Goal: Information Seeking & Learning: Learn about a topic

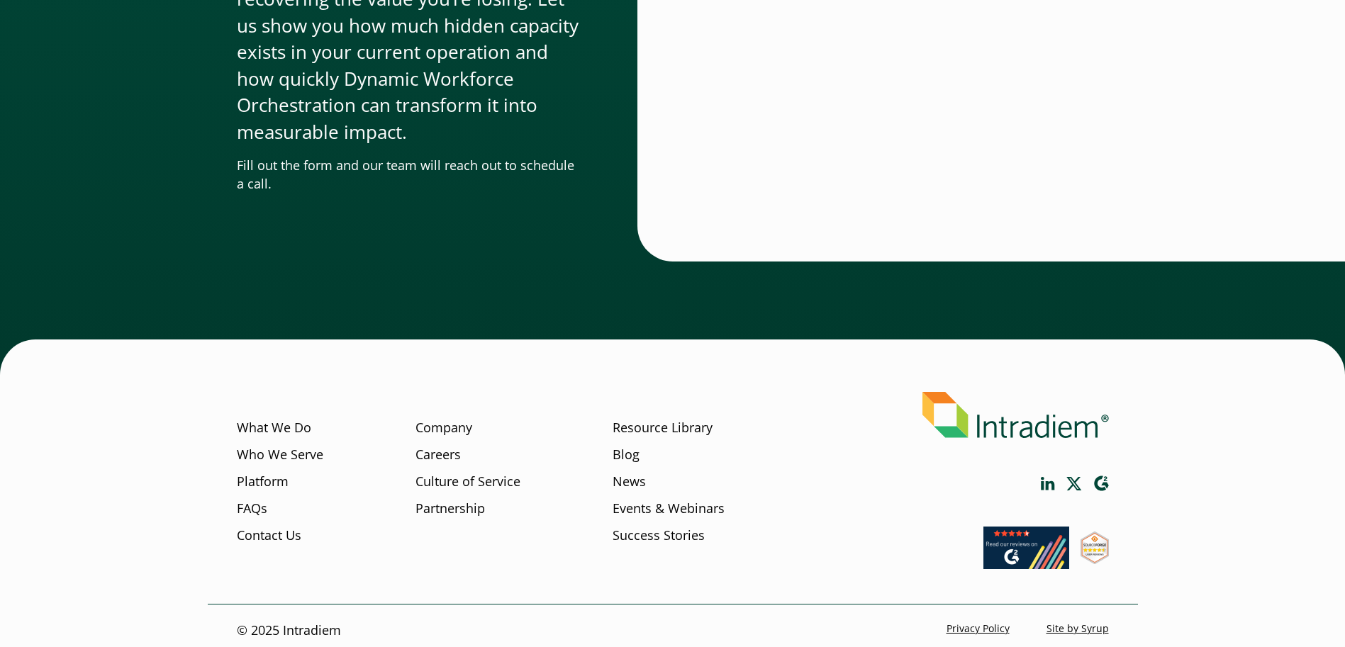
scroll to position [4767, 0]
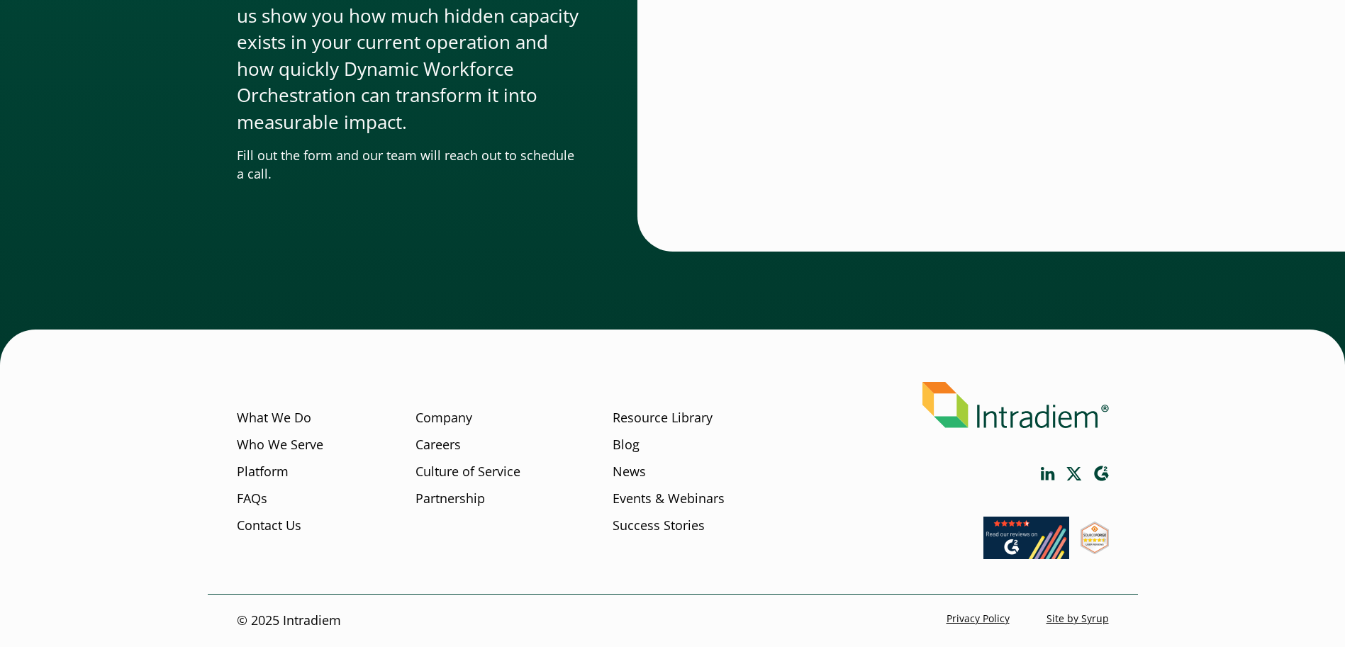
click at [1225, 407] on footer "What We Do Who We Serve Platform FAQs Contact Us Company Careers Culture of Ser…" at bounding box center [672, 506] width 1345 height 282
click at [250, 495] on link "FAQs" at bounding box center [252, 498] width 30 height 18
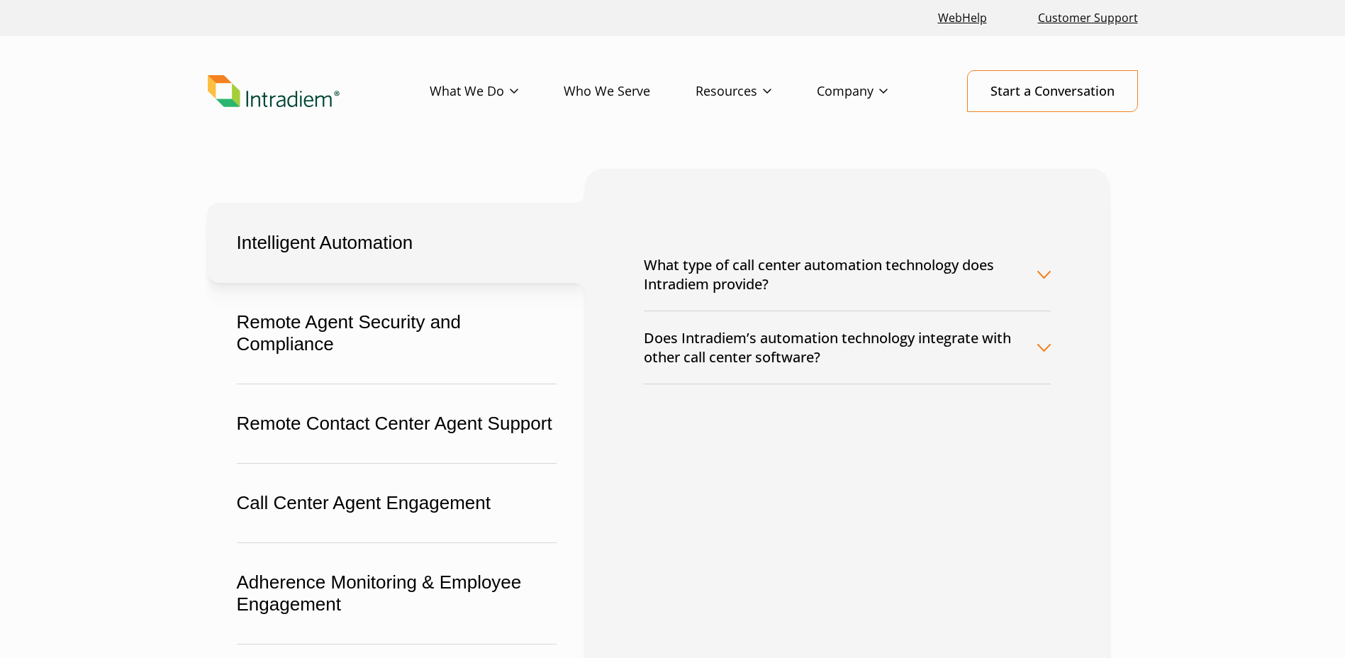
click at [1026, 284] on button "What type of call center automation technology does Intradiem provide?" at bounding box center [847, 274] width 407 height 72
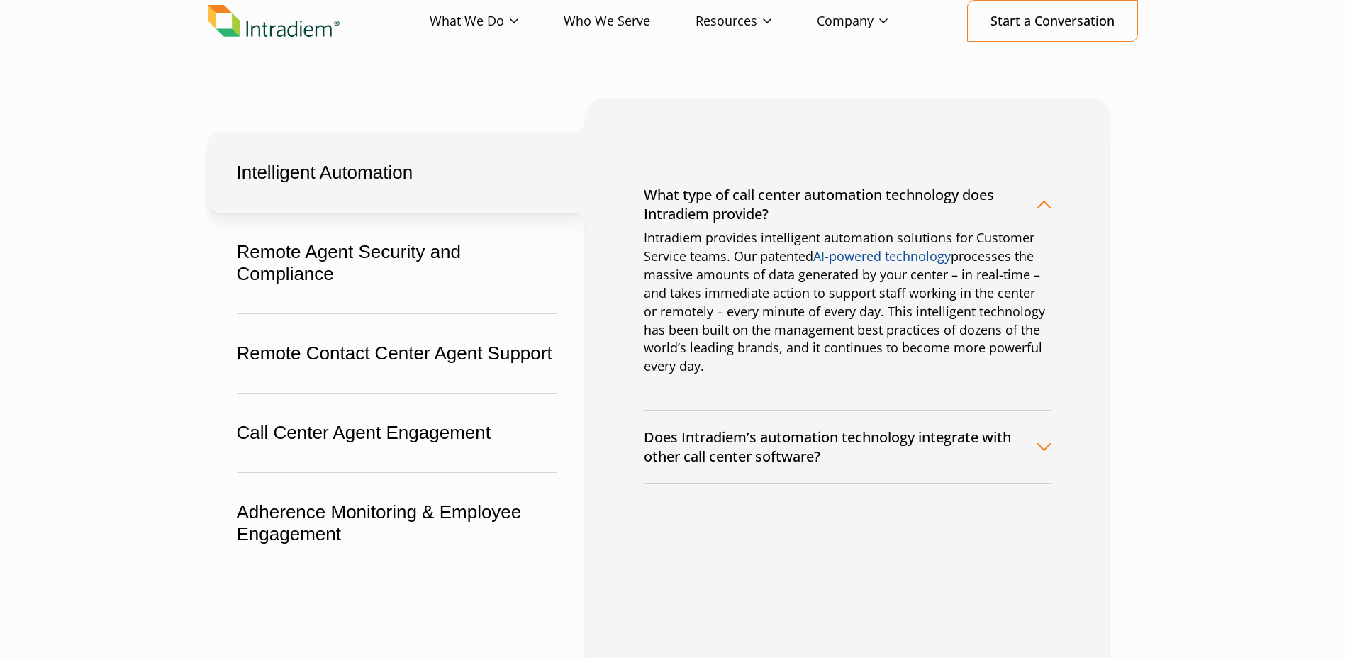
scroll to position [71, 0]
click at [985, 435] on button "Does Intradiem’s automation technology integrate with other call center softwar…" at bounding box center [847, 446] width 407 height 72
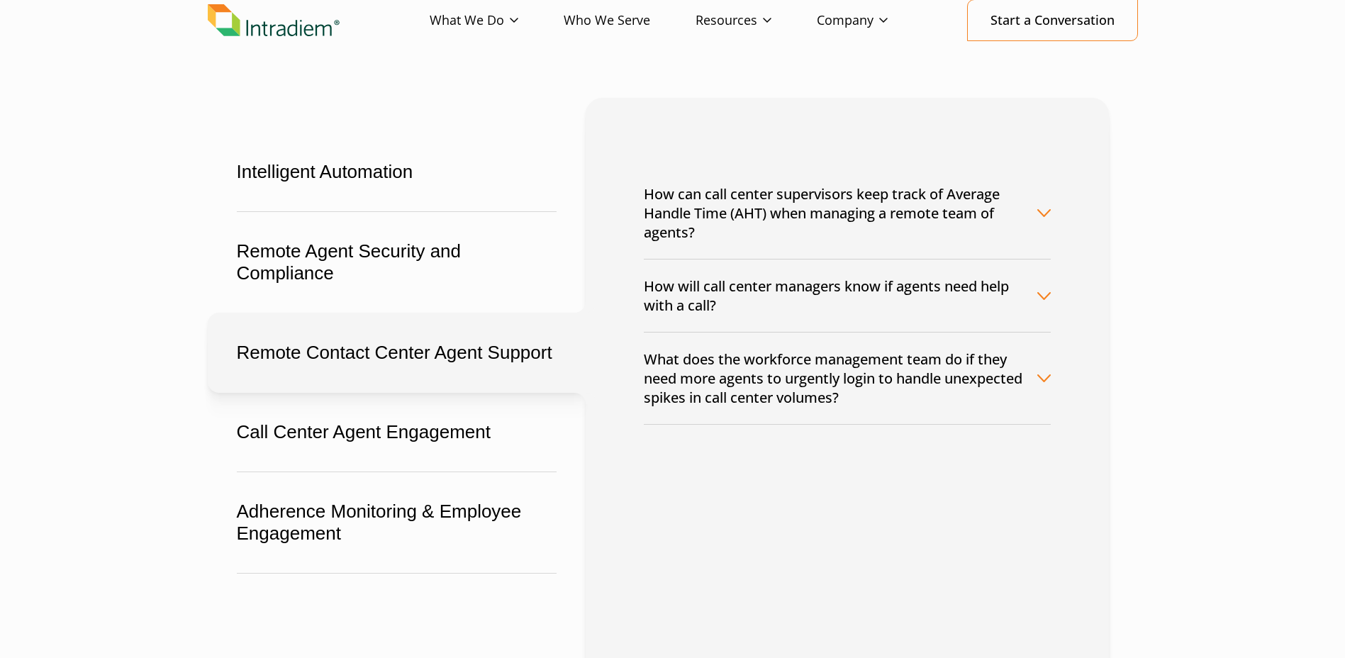
click at [371, 364] on button "Remote Contact Center Agent Support" at bounding box center [397, 353] width 378 height 80
click at [863, 232] on button "How can call center supervisors keep track of Average Handle Time (AHT) when ma…" at bounding box center [847, 212] width 407 height 91
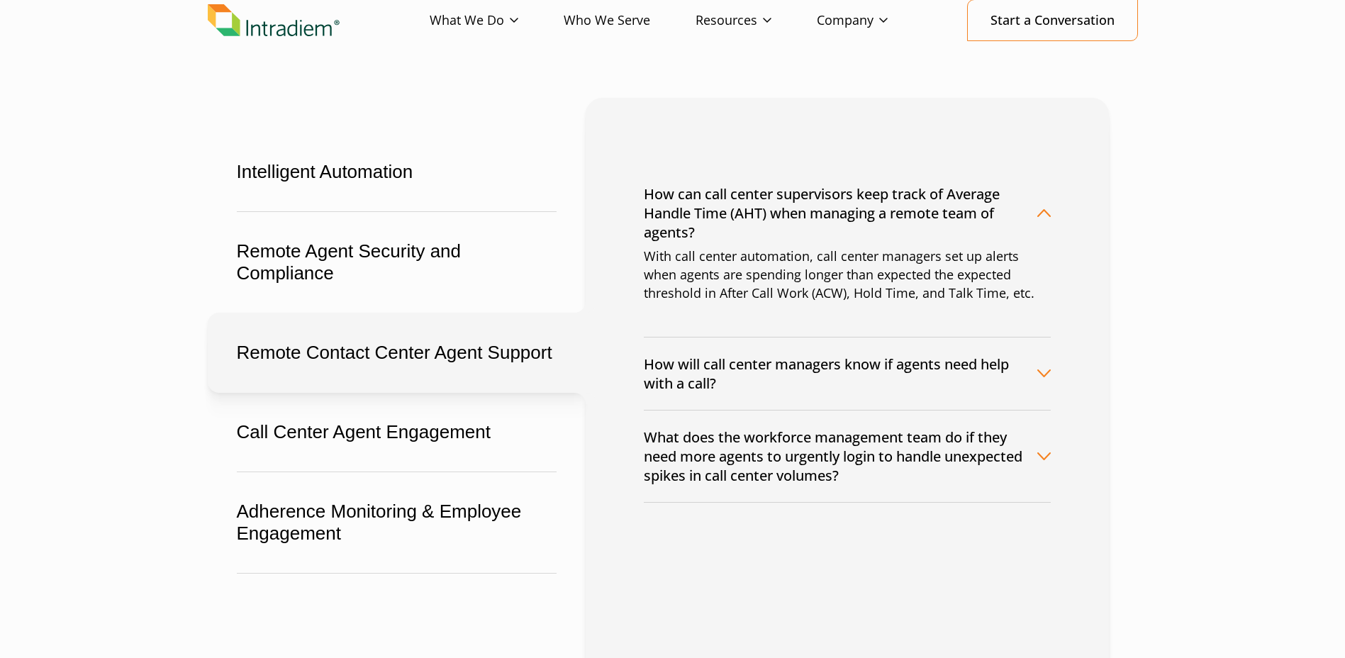
click at [1038, 362] on button "How will call center managers know if agents need help with a call?" at bounding box center [847, 373] width 407 height 72
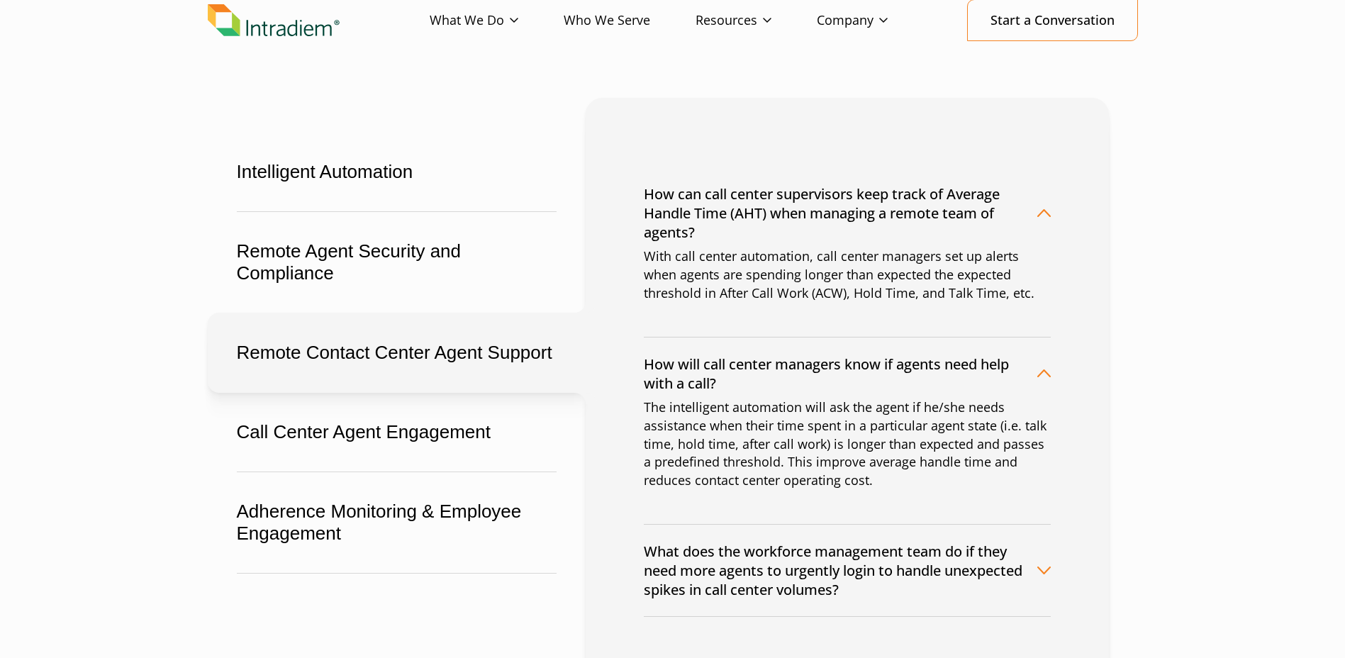
click at [1022, 547] on button "What does the workforce management team do if they need more agents to urgently…" at bounding box center [847, 570] width 407 height 91
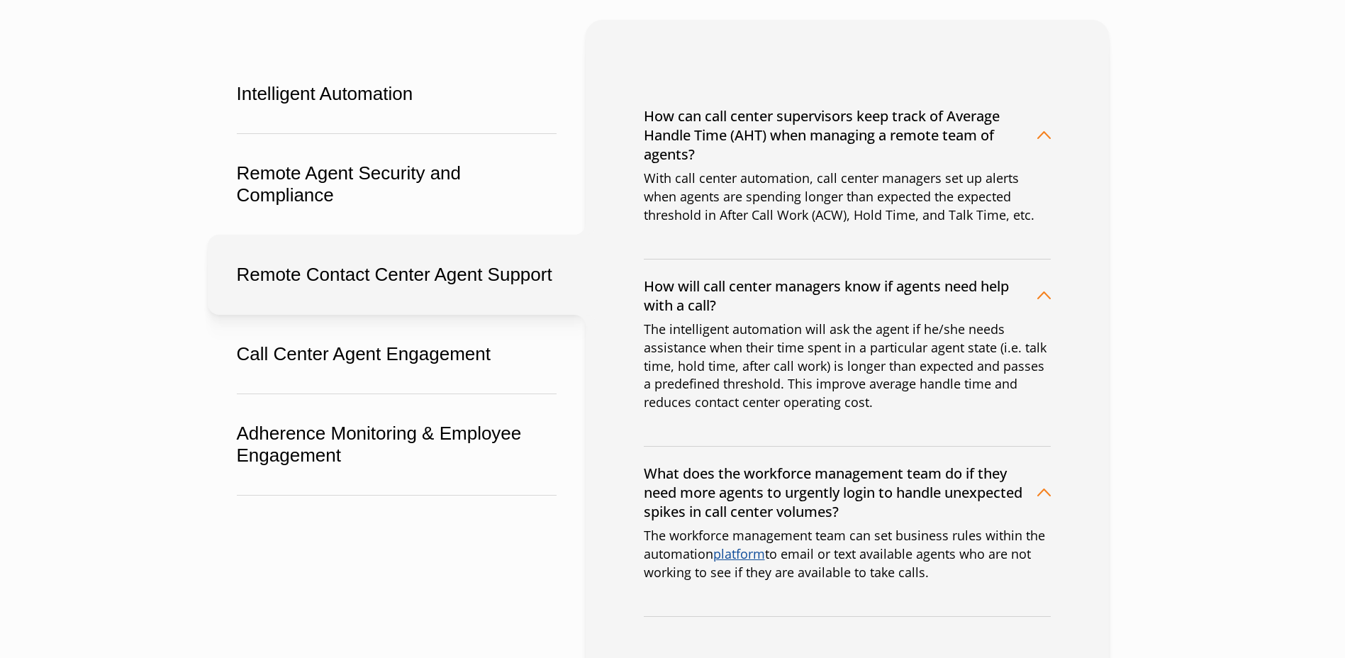
scroll to position [142, 0]
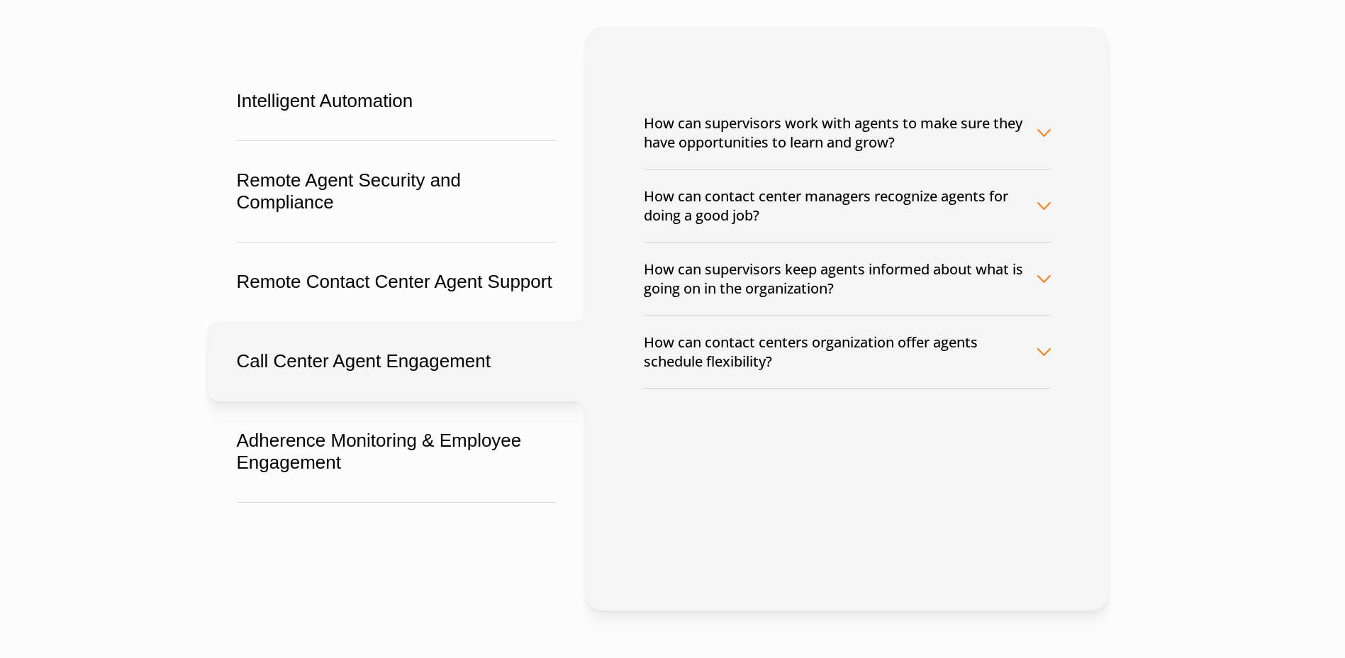
click at [442, 381] on button "Call Center Agent Engagement" at bounding box center [397, 361] width 378 height 80
click at [1007, 212] on button "How can contact center managers recognize agents for doing a good job?" at bounding box center [847, 205] width 407 height 72
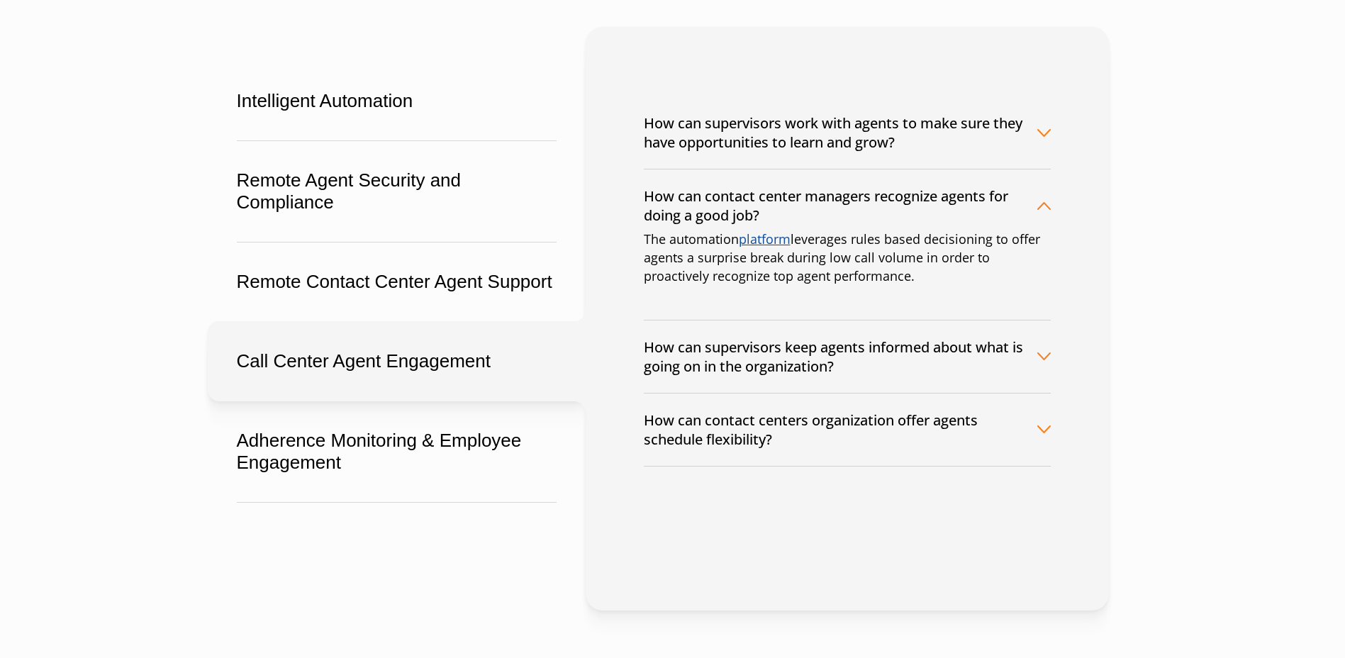
click at [965, 146] on button "How can supervisors work with agents to make sure they have opportunities to le…" at bounding box center [847, 132] width 407 height 72
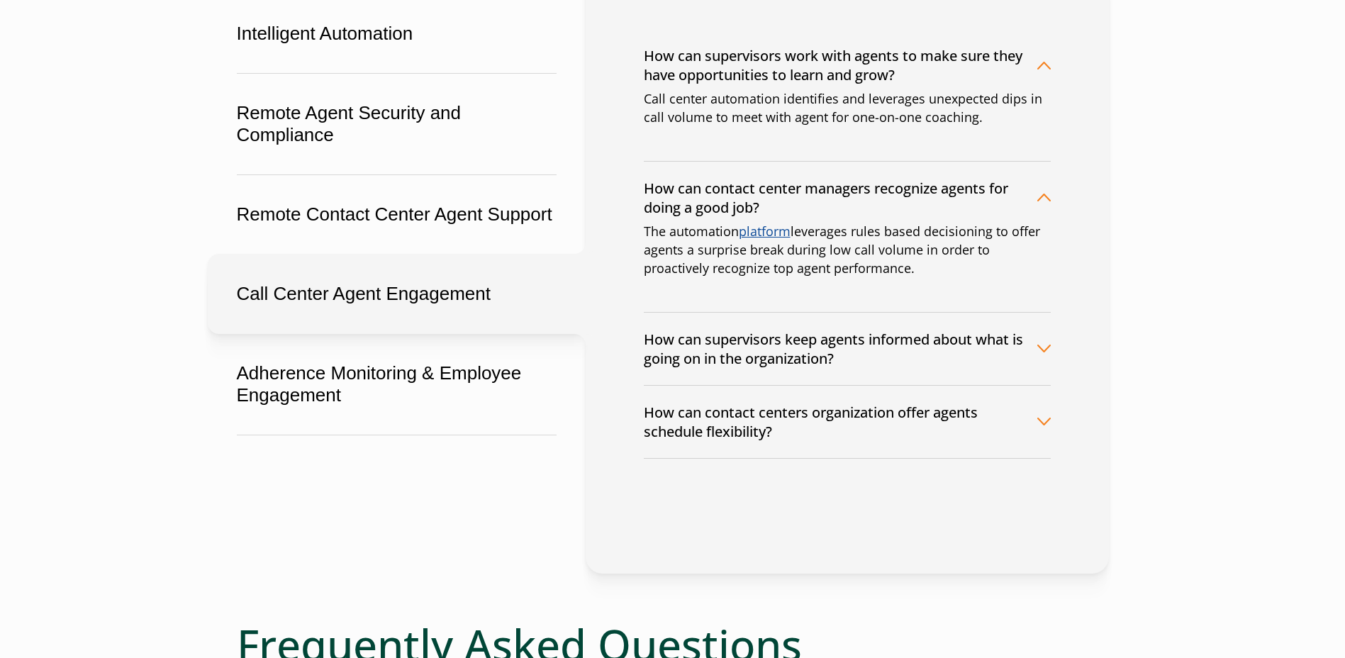
scroll to position [213, 0]
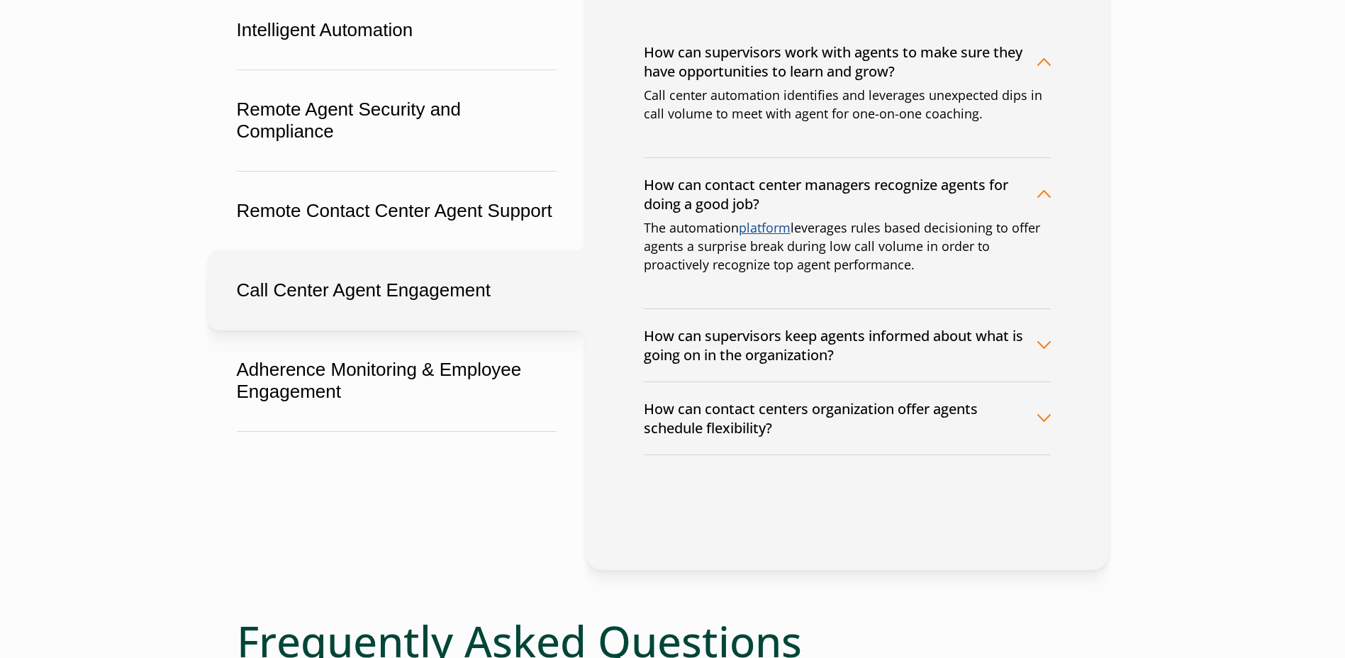
click at [1031, 347] on button "How can supervisors keep agents informed about what is going on in the organiza…" at bounding box center [847, 345] width 407 height 72
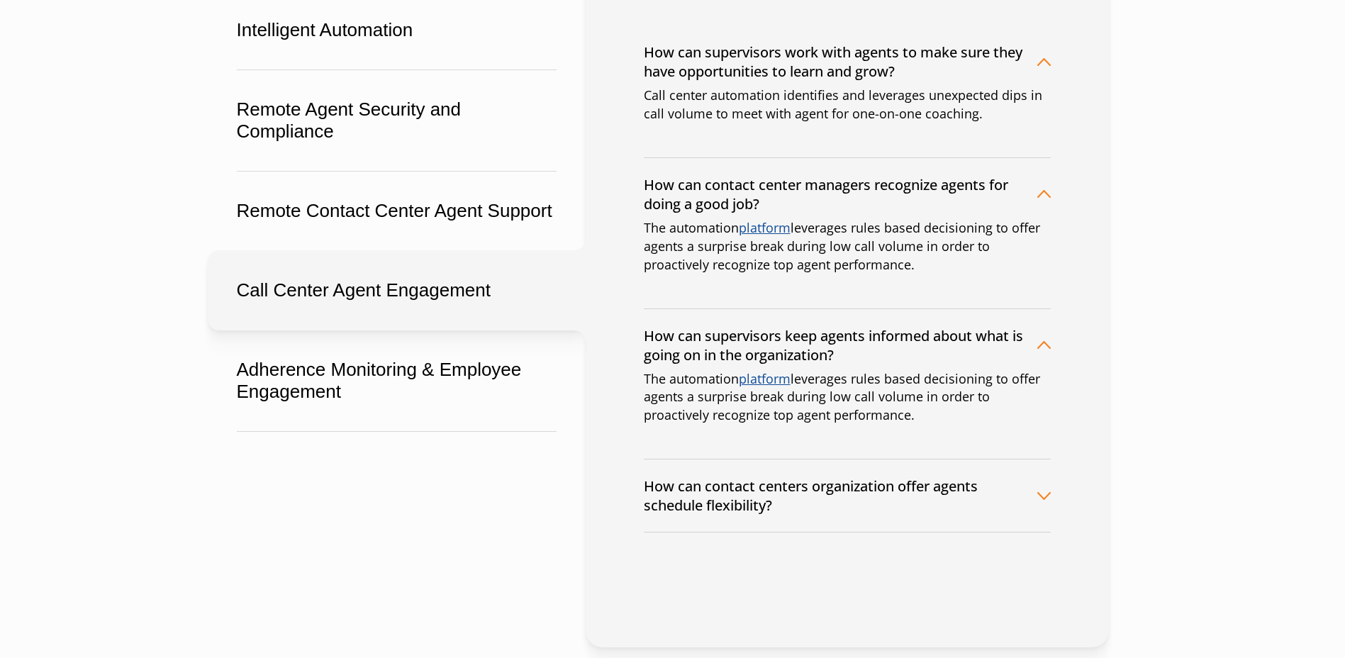
click at [990, 482] on button "How can contact centers organization offer agents schedule flexibility?" at bounding box center [847, 495] width 407 height 72
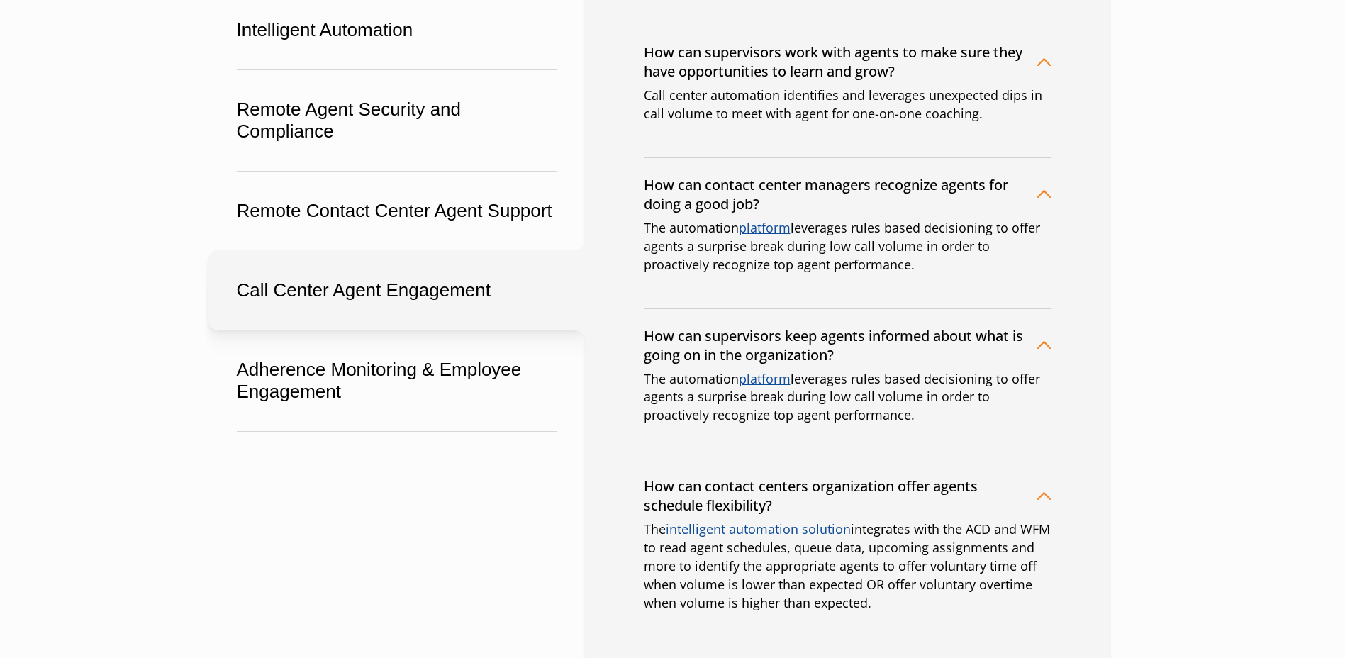
scroll to position [284, 0]
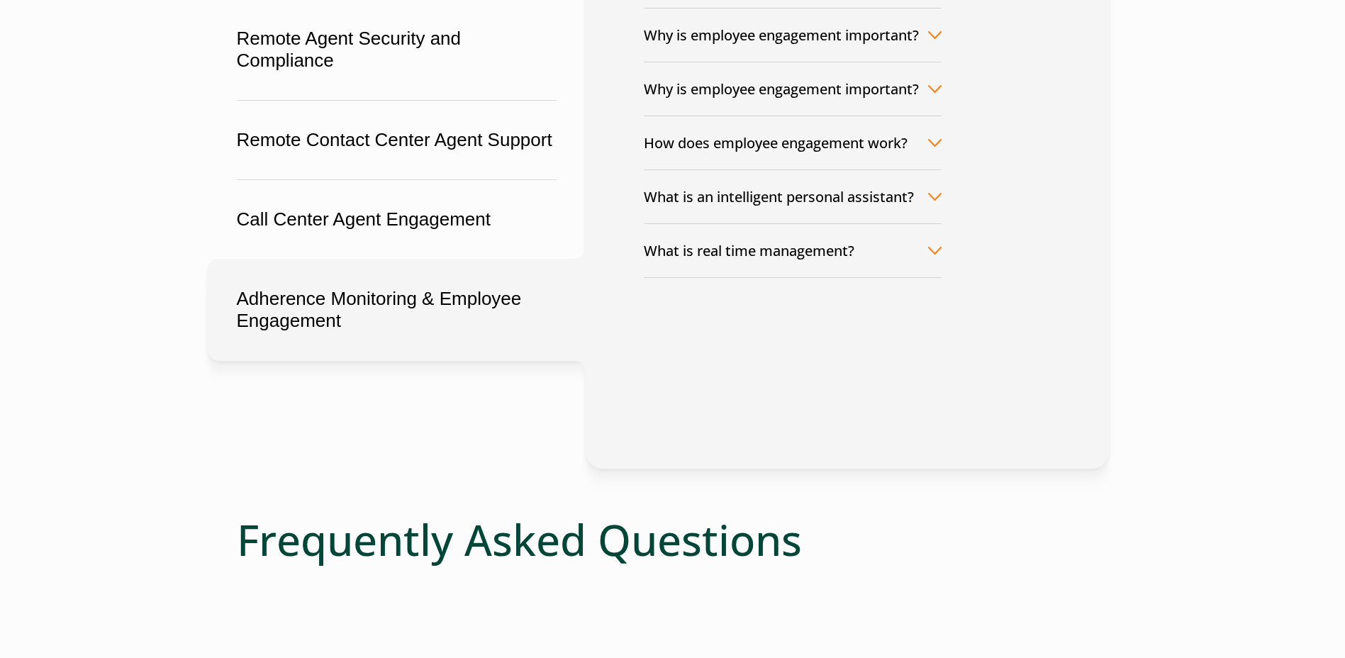
click at [440, 339] on button "Adherence Monitoring & Employee Engagement" at bounding box center [397, 310] width 378 height 102
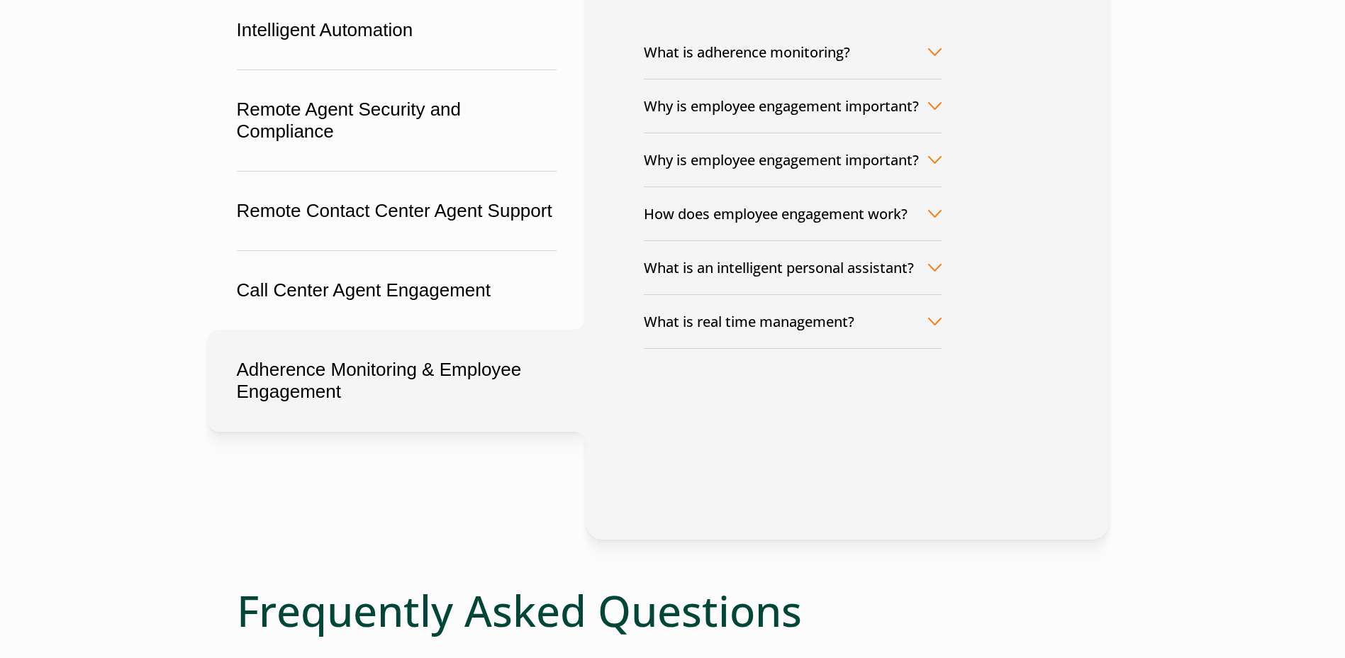
scroll to position [142, 0]
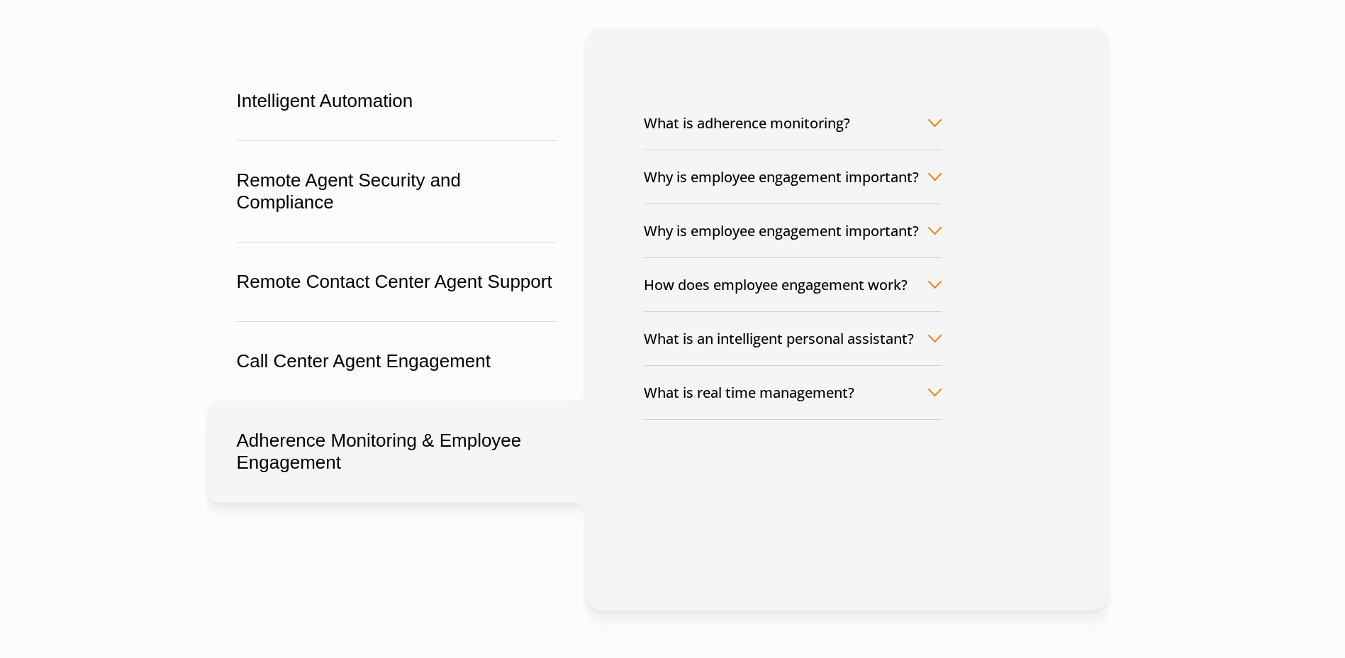
click at [770, 138] on button "What is adherence monitoring?" at bounding box center [793, 122] width 298 height 53
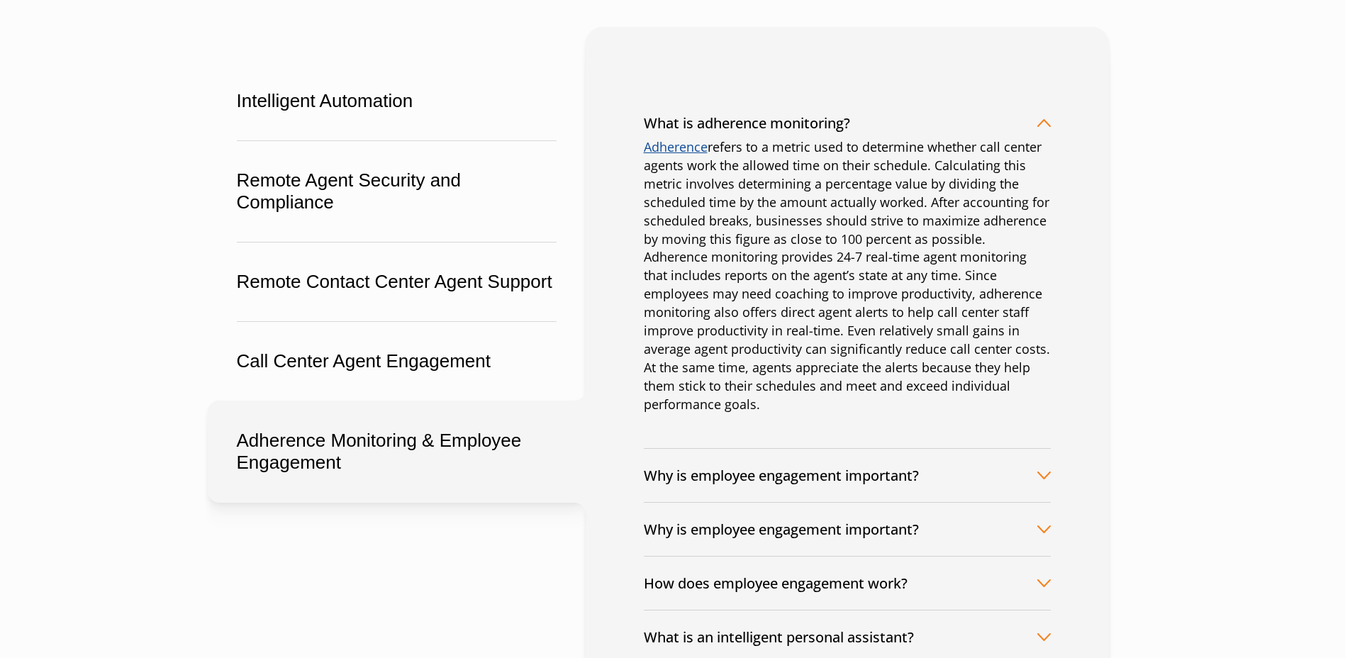
click at [1171, 340] on div "Intelligent Automation Remote Agent Security and Compliance Remote Contact Cent…" at bounding box center [672, 571] width 1021 height 1089
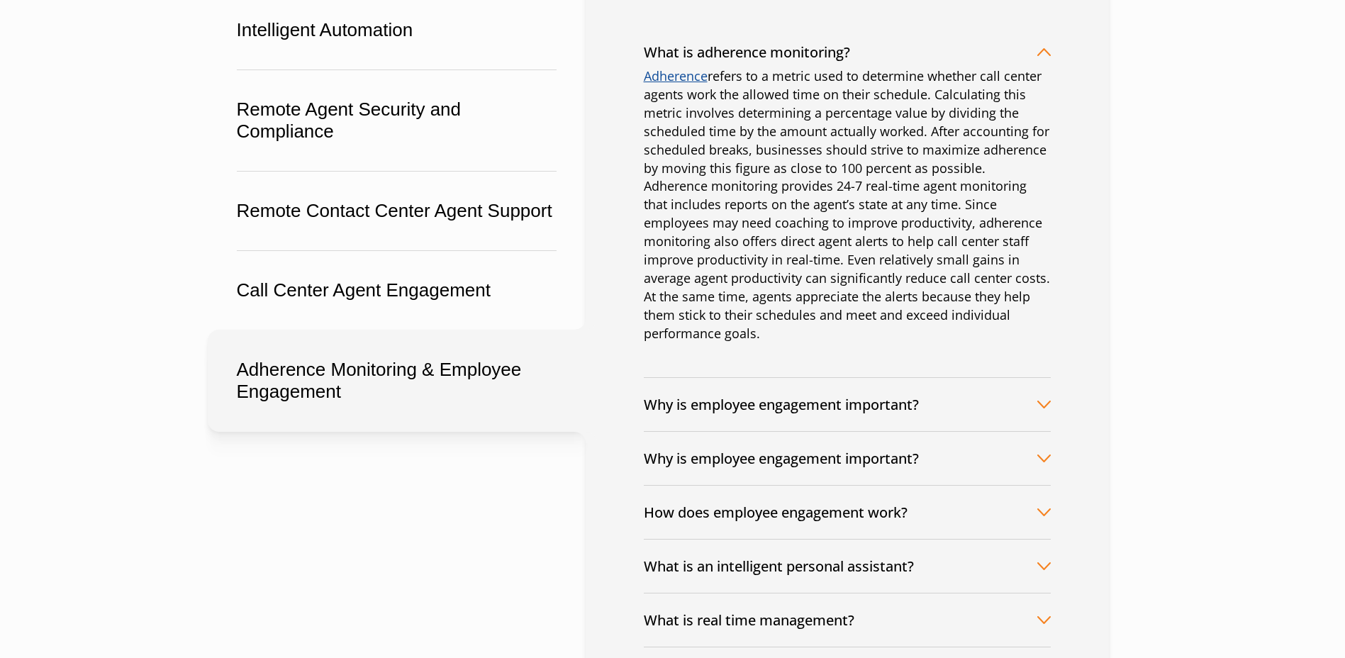
click at [1040, 381] on button "Why is employee engagement important?" at bounding box center [847, 404] width 407 height 53
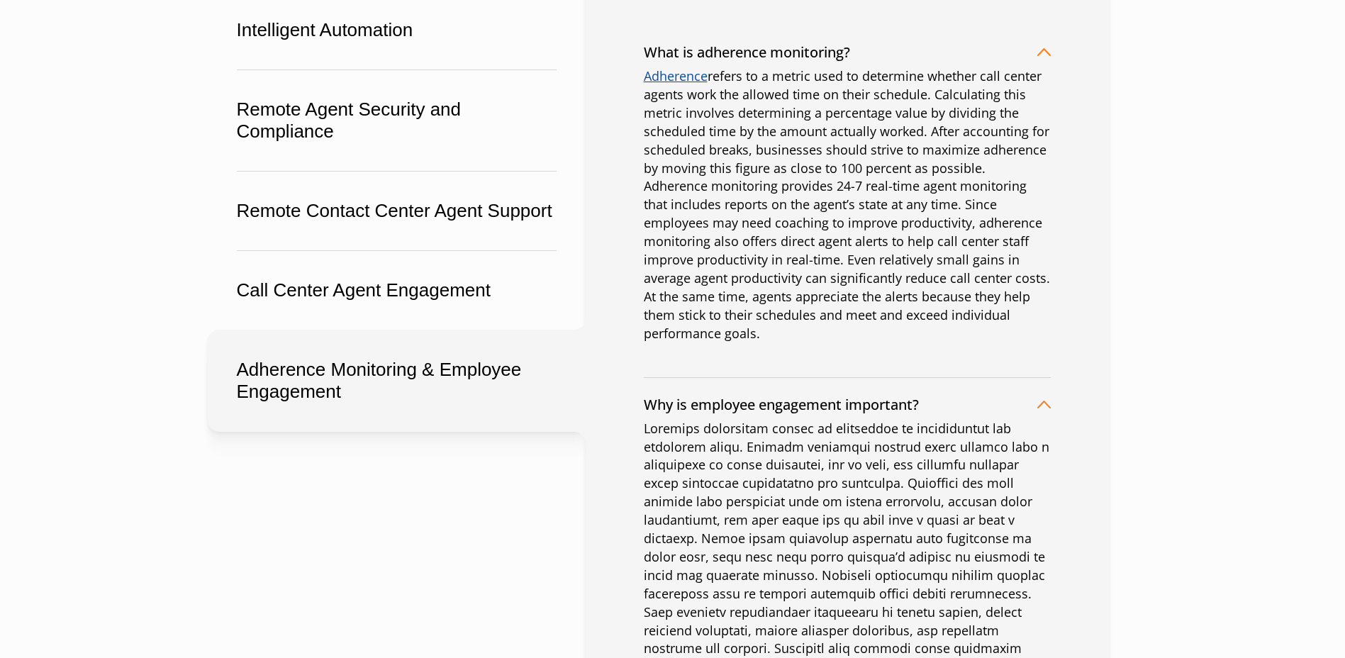
click at [999, 68] on button "What is adherence monitoring?" at bounding box center [847, 52] width 407 height 53
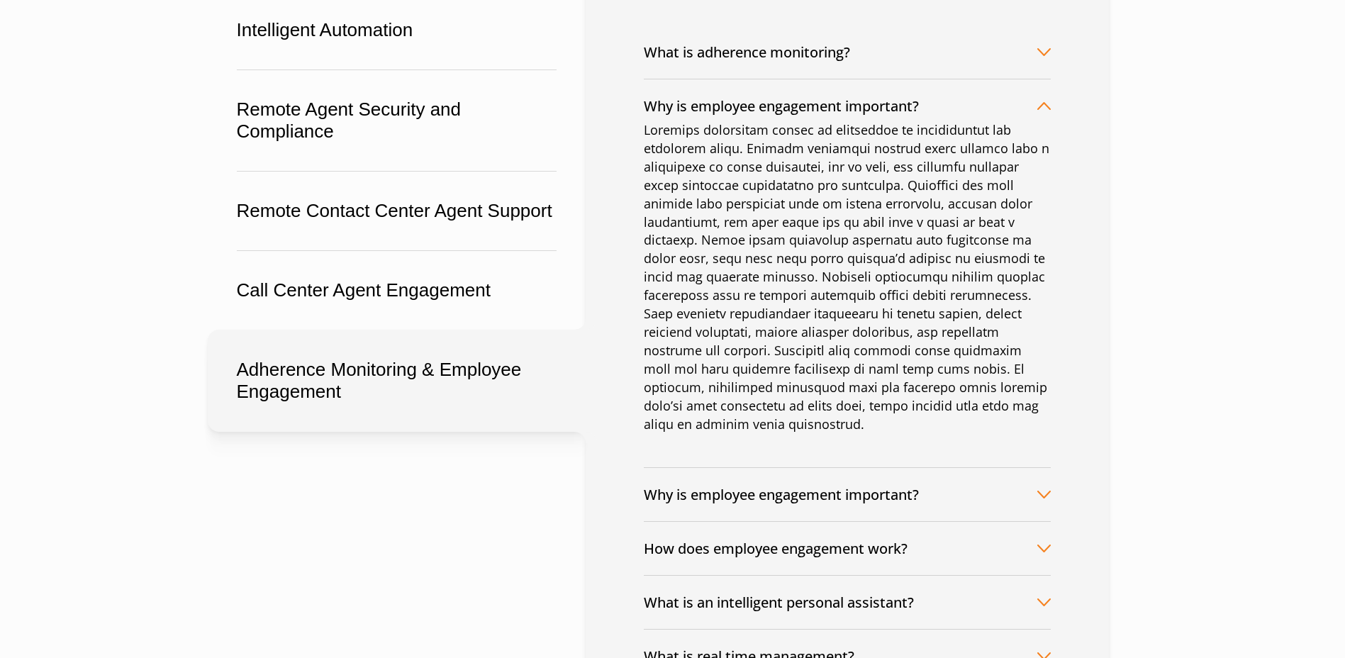
click at [1033, 116] on button "Why is employee engagement important?" at bounding box center [847, 105] width 407 height 53
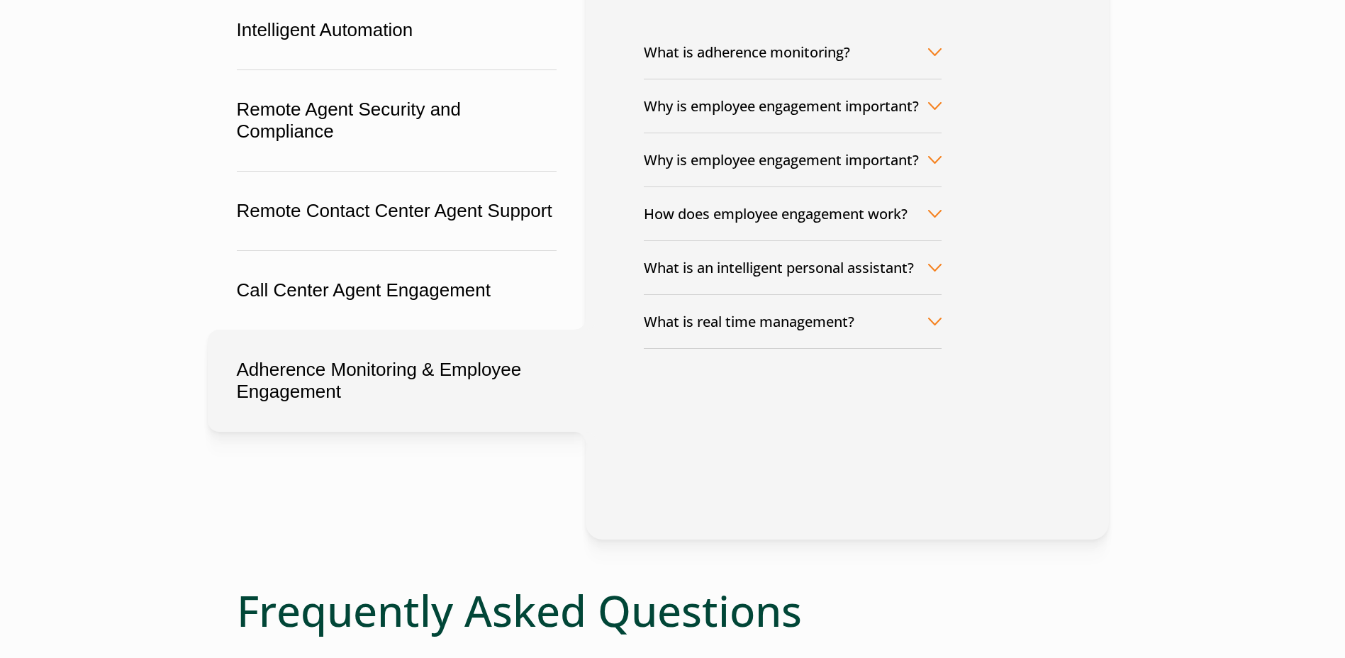
click at [911, 167] on button "Why is employee engagement important?" at bounding box center [793, 159] width 298 height 53
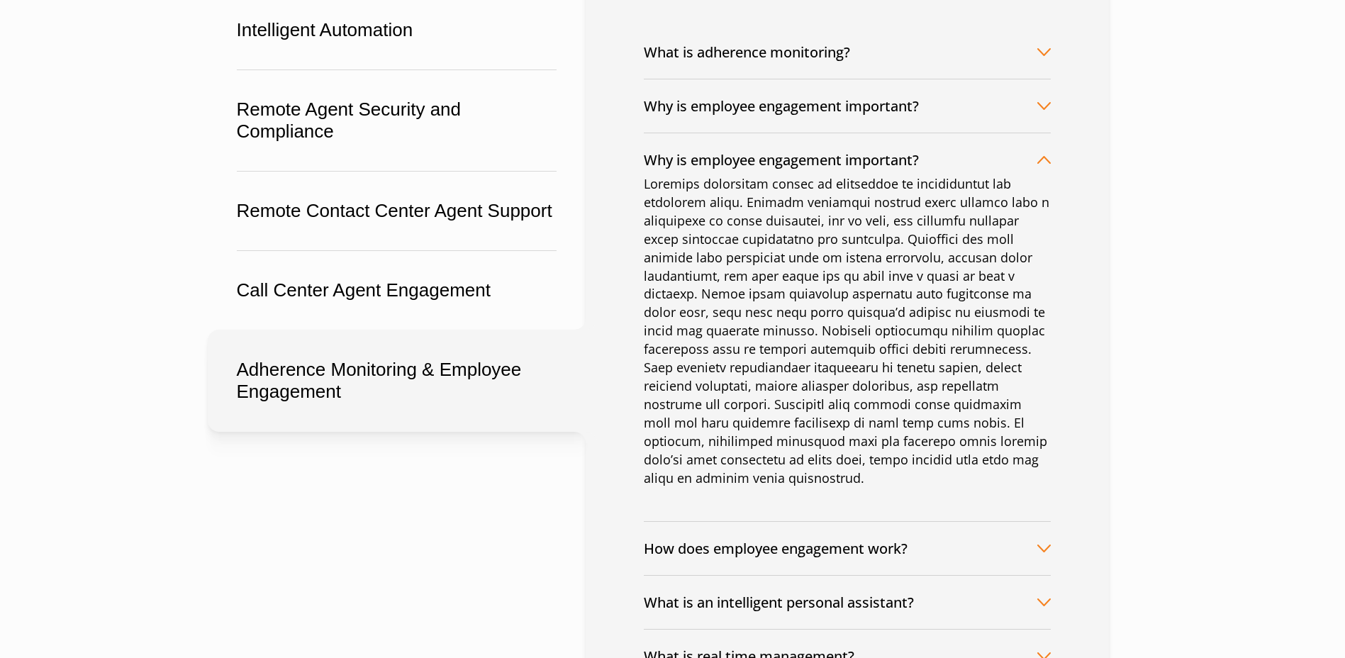
click at [1038, 171] on button "Why is employee engagement important?" at bounding box center [847, 159] width 407 height 53
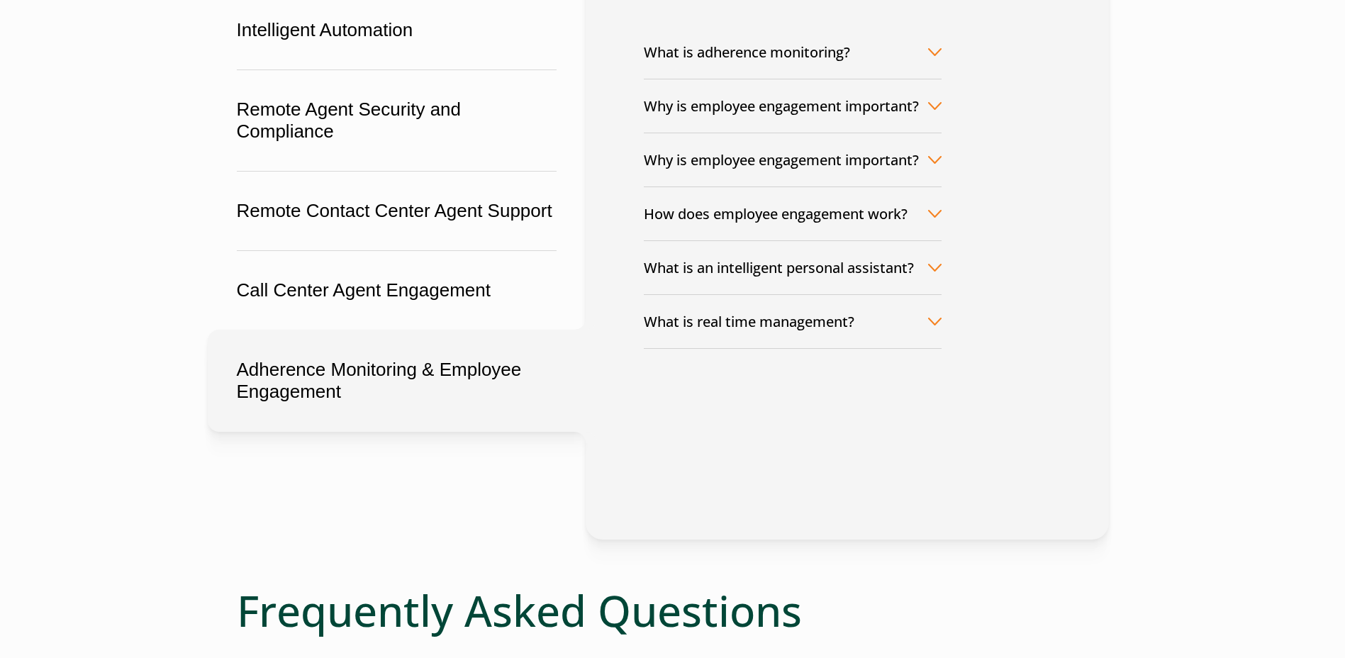
click at [940, 212] on button "How does employee engagement work?" at bounding box center [793, 213] width 298 height 53
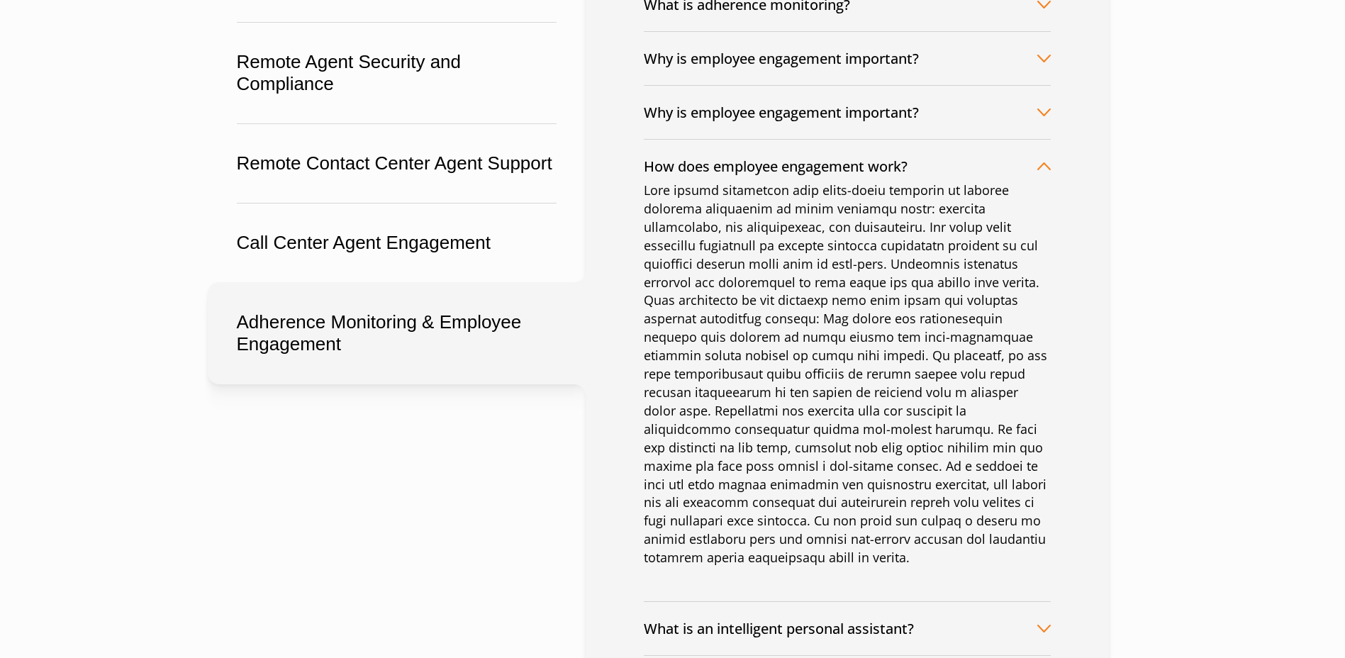
scroll to position [284, 0]
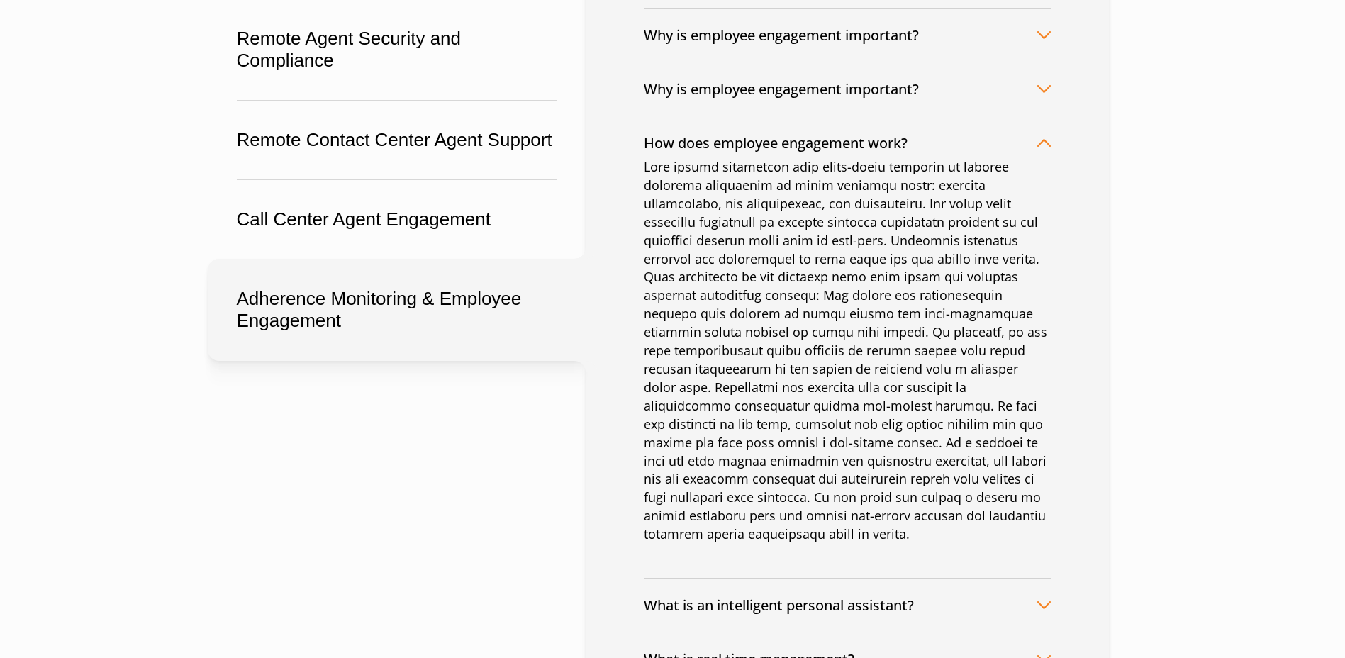
click at [1033, 141] on button "How does employee engagement work?" at bounding box center [847, 142] width 407 height 53
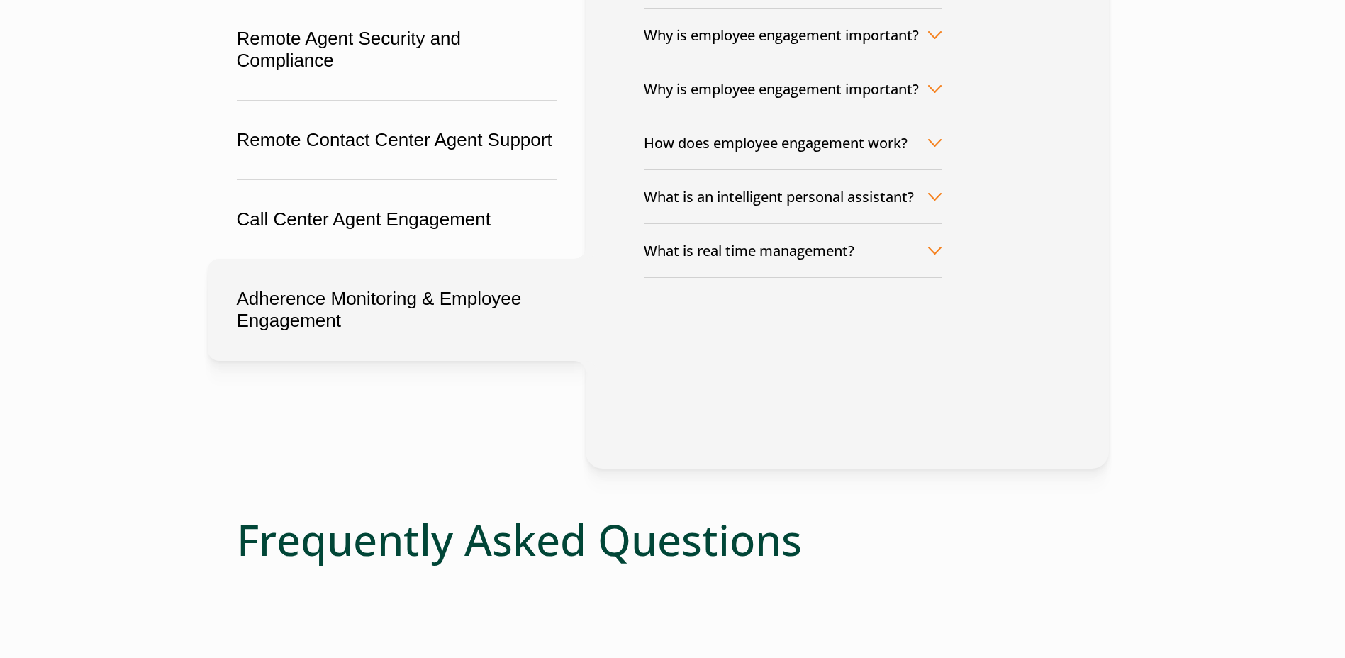
click at [925, 191] on button "What is an intelligent personal assistant?" at bounding box center [793, 196] width 298 height 53
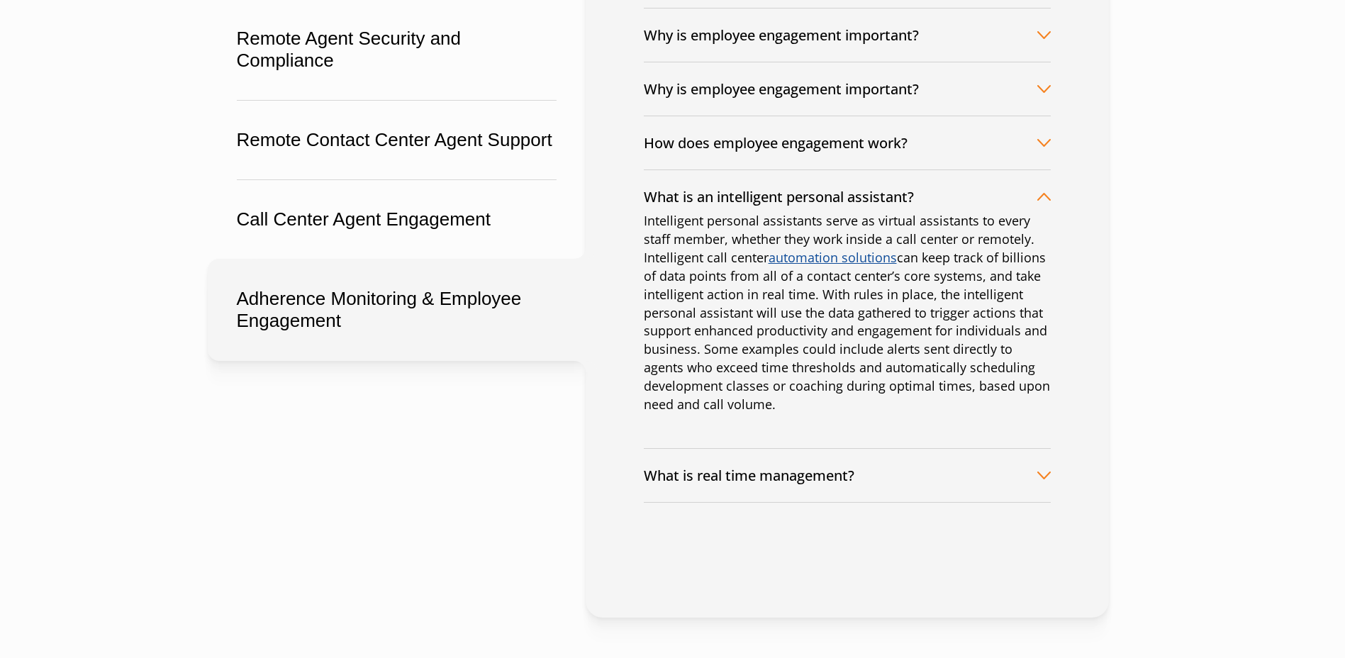
click at [1025, 189] on button "What is an intelligent personal assistant?" at bounding box center [847, 196] width 407 height 53
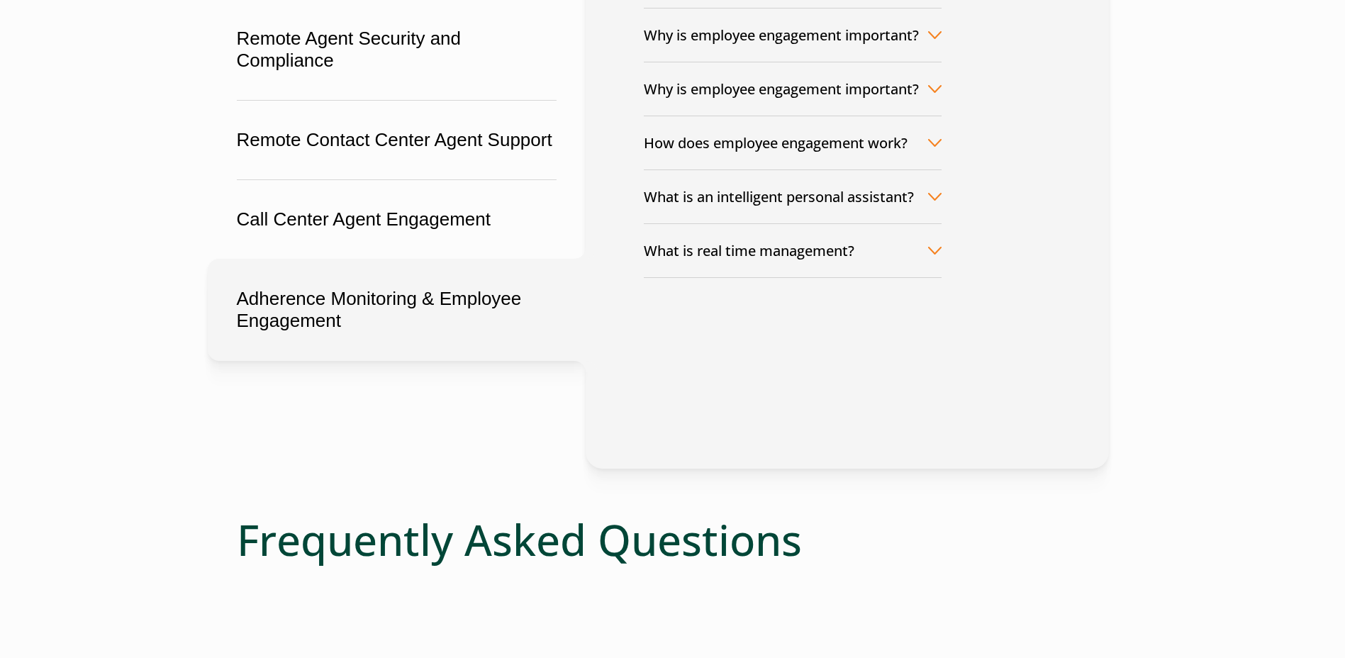
click at [926, 250] on button "What is real time management?" at bounding box center [793, 250] width 298 height 53
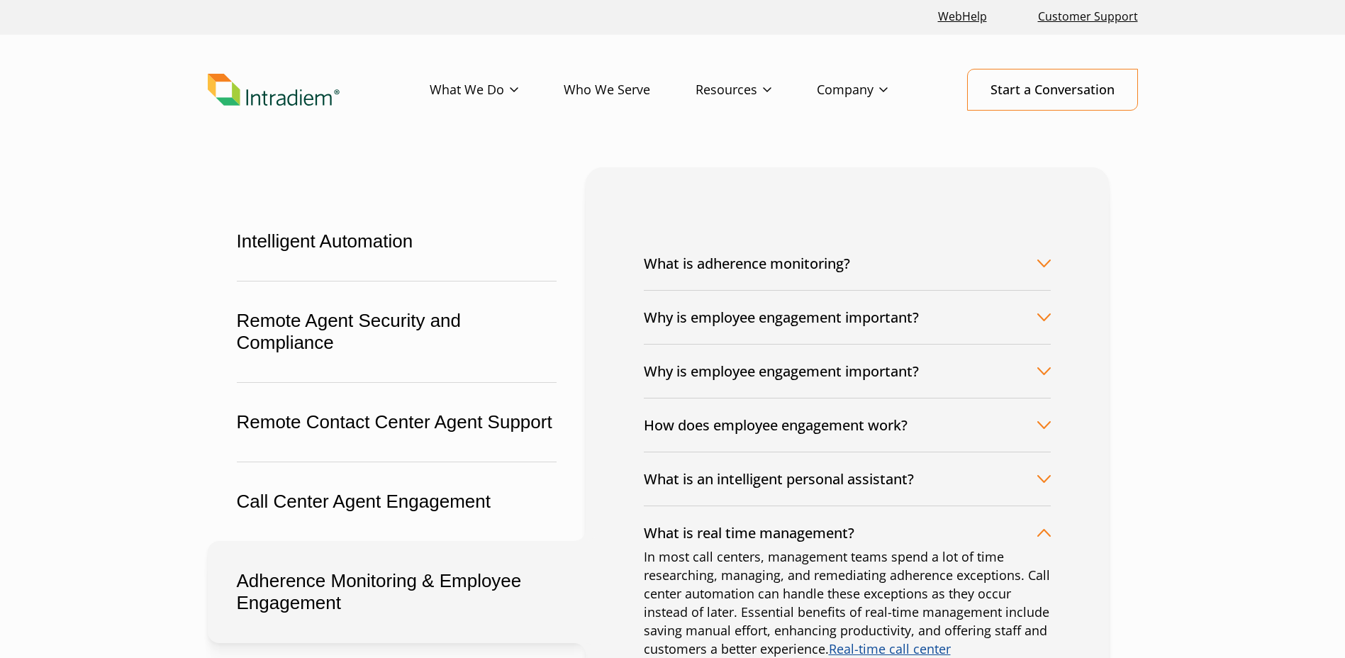
scroll to position [0, 0]
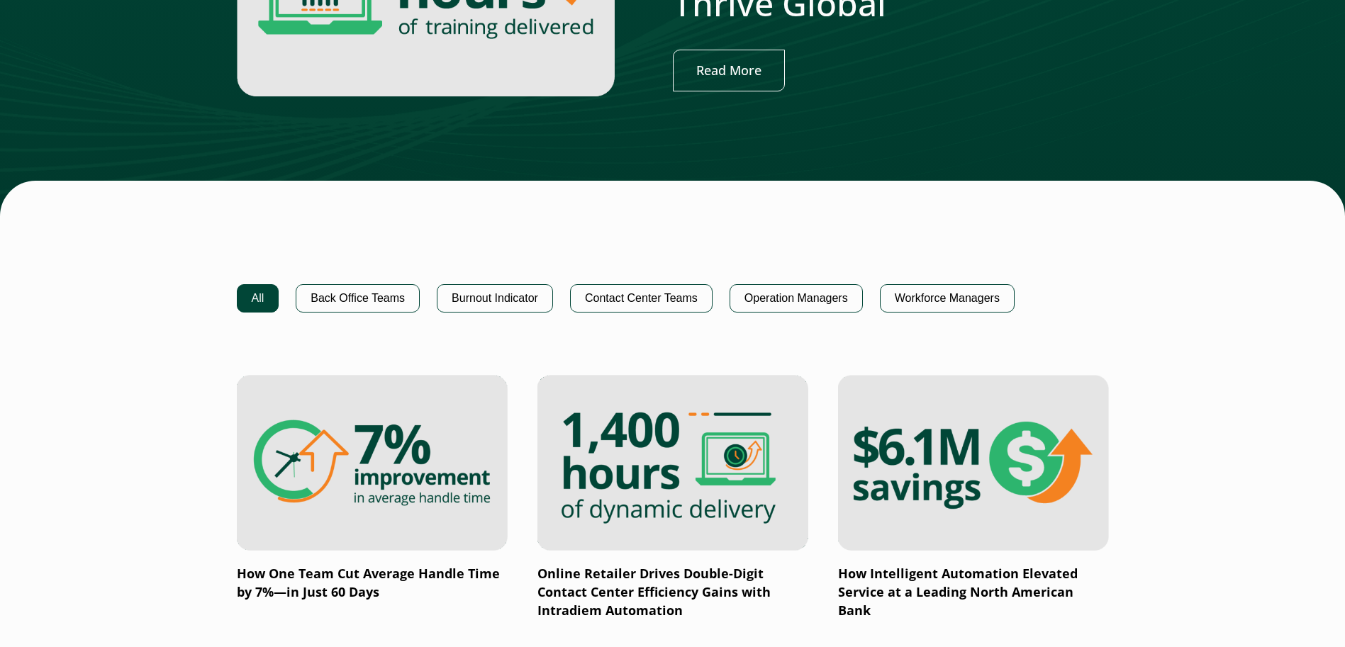
scroll to position [780, 0]
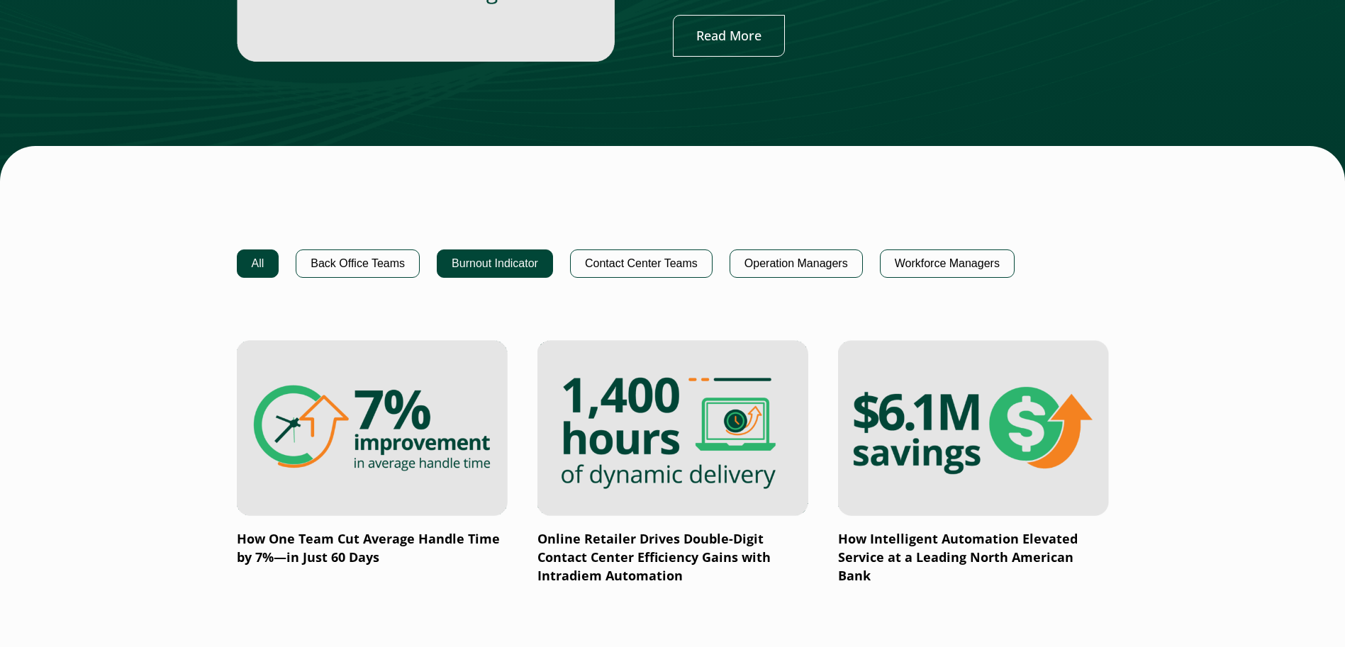
click at [520, 255] on button "Burnout Indicator" at bounding box center [495, 264] width 116 height 28
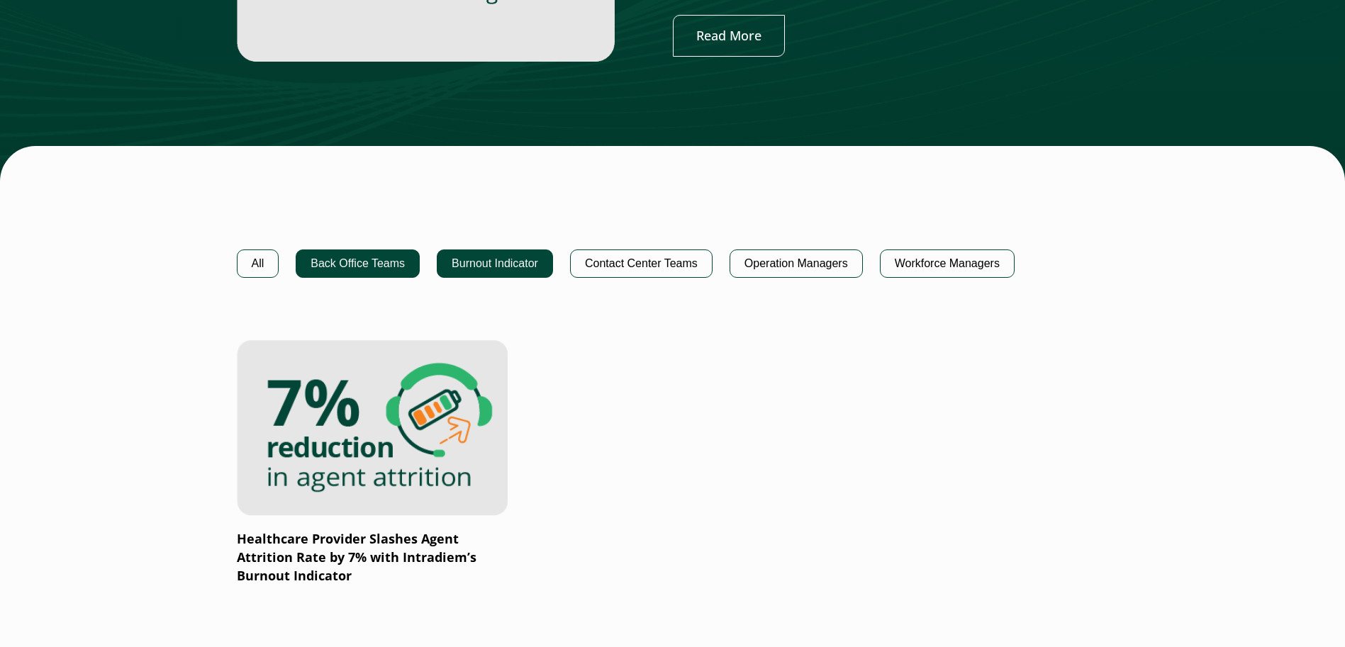
click at [343, 269] on button "Back Office Teams" at bounding box center [358, 264] width 124 height 28
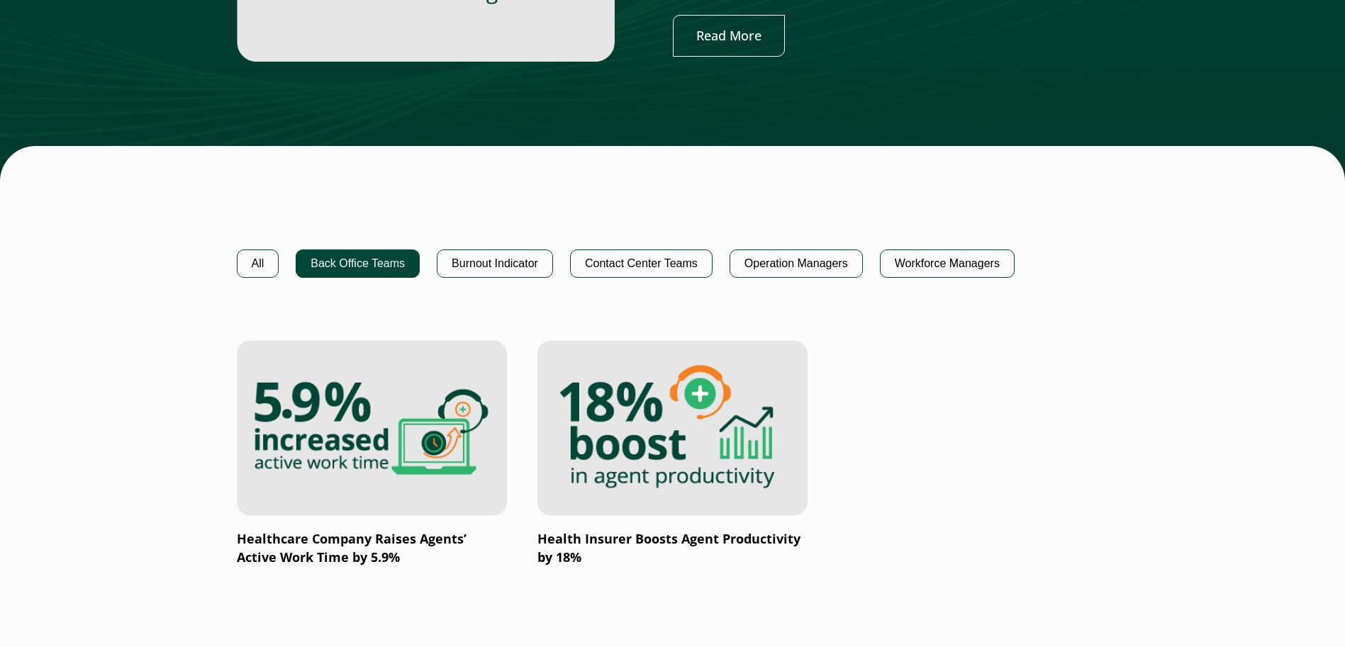
scroll to position [851, 0]
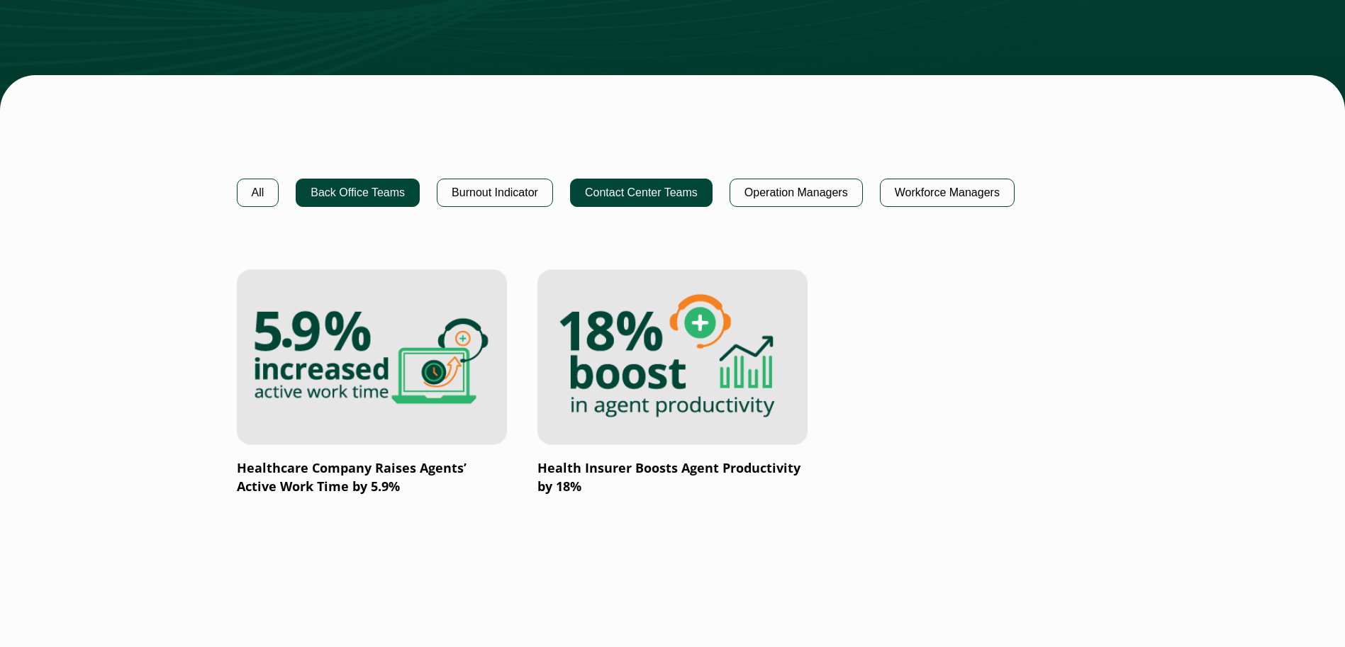
click at [614, 197] on button "Contact Center Teams" at bounding box center [641, 193] width 142 height 28
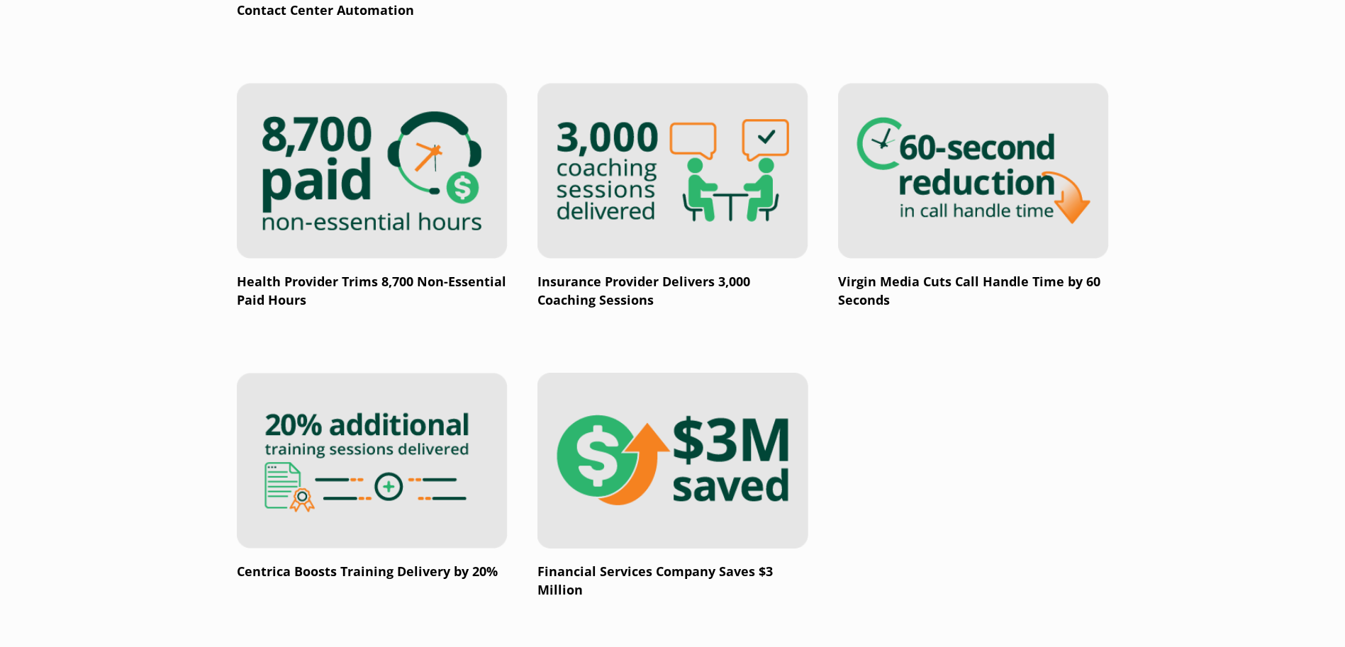
scroll to position [1985, 0]
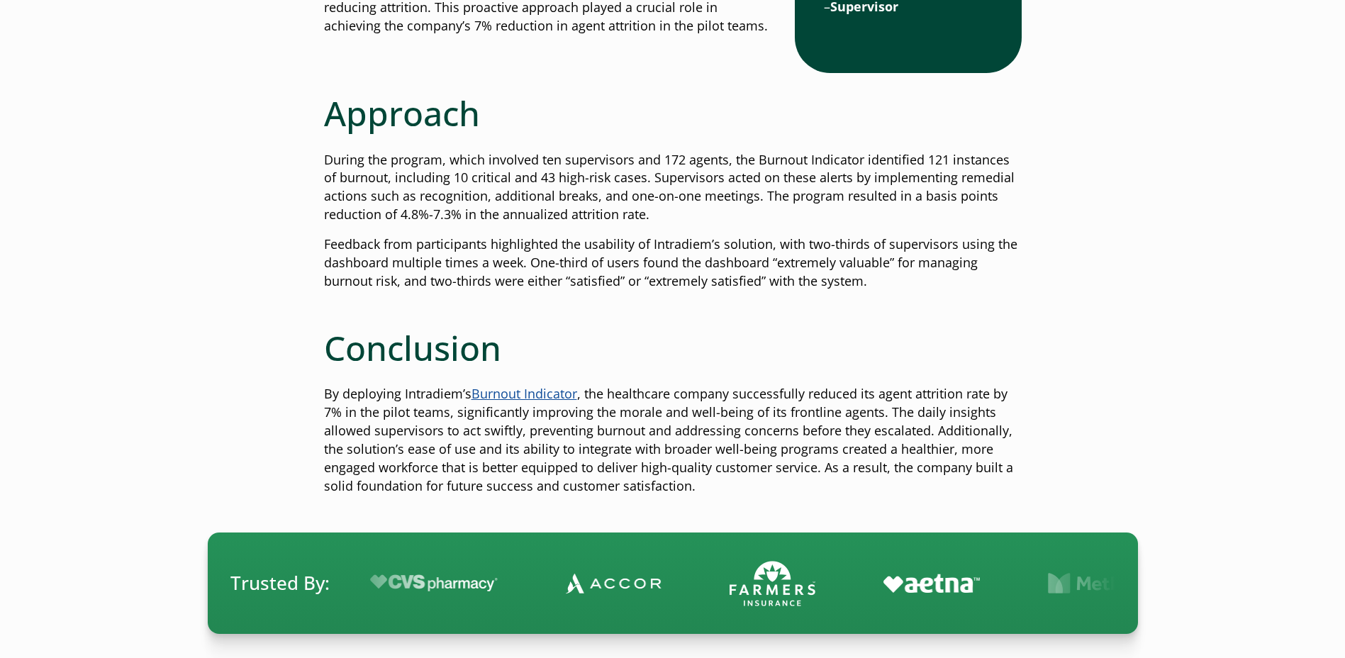
scroll to position [2552, 0]
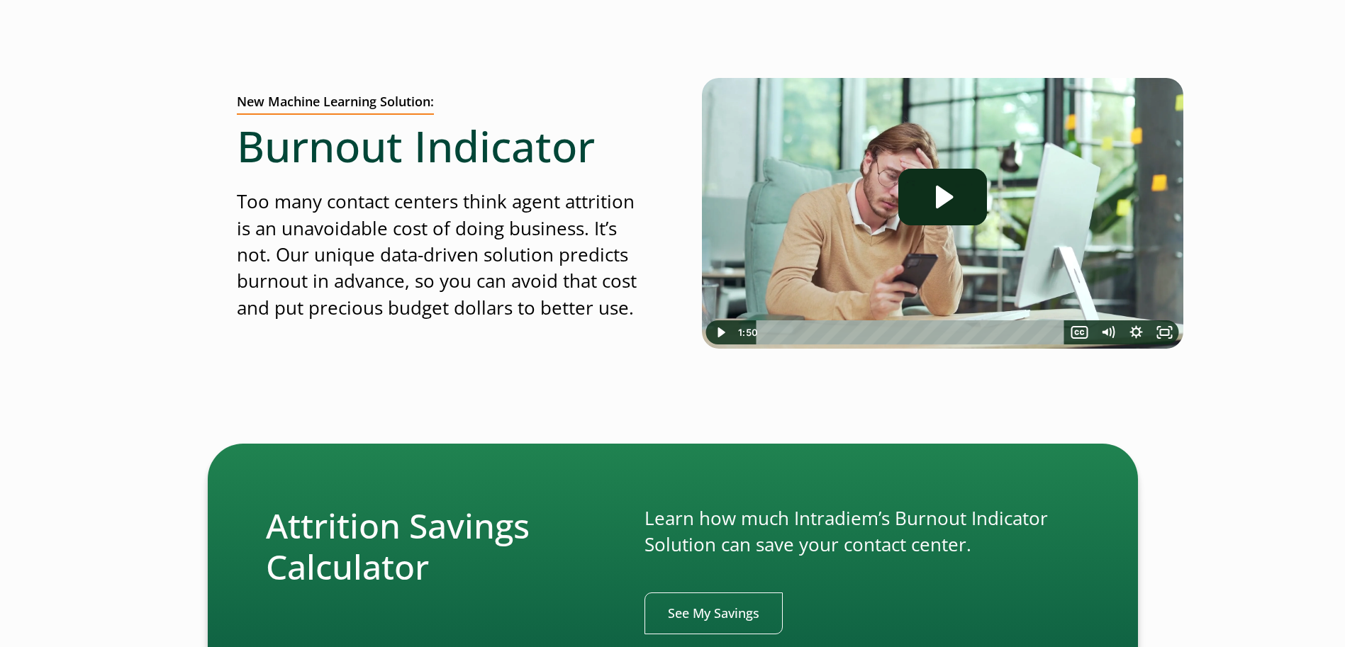
click at [786, 150] on img at bounding box center [942, 213] width 481 height 271
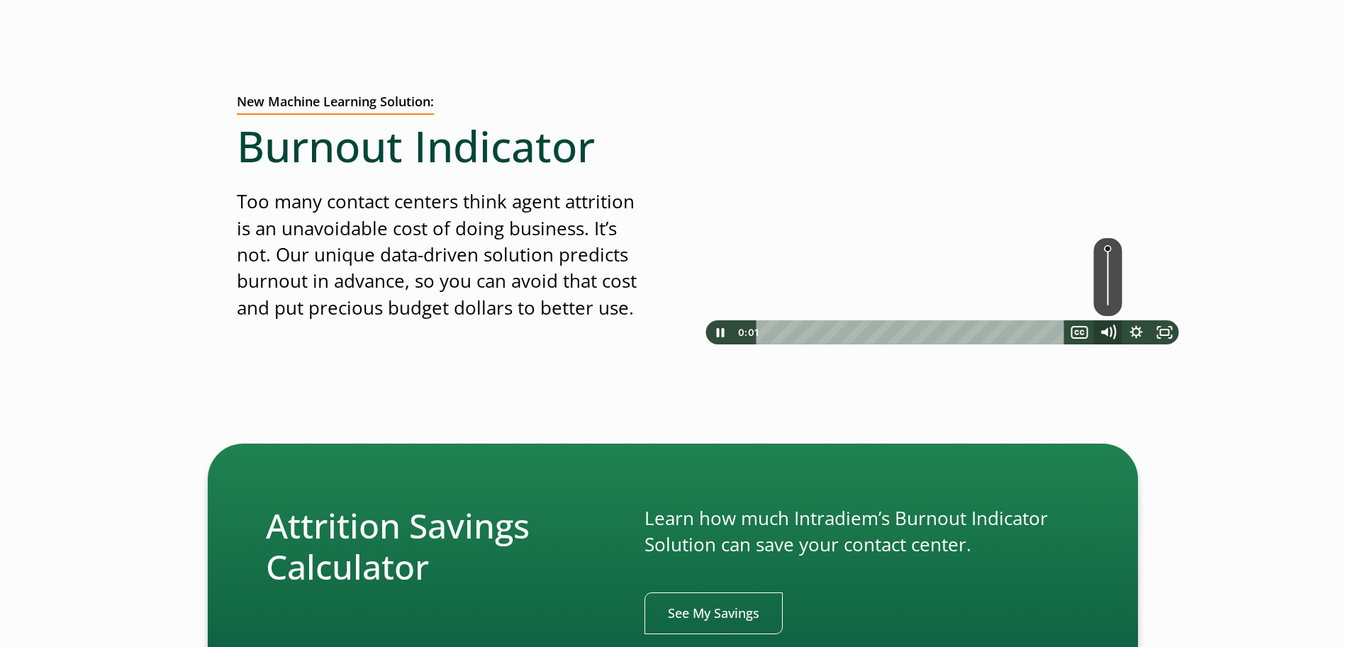
click at [1111, 327] on icon "Mute" at bounding box center [1108, 332] width 34 height 29
click at [1086, 329] on icon "Show captions menu" at bounding box center [1079, 332] width 28 height 24
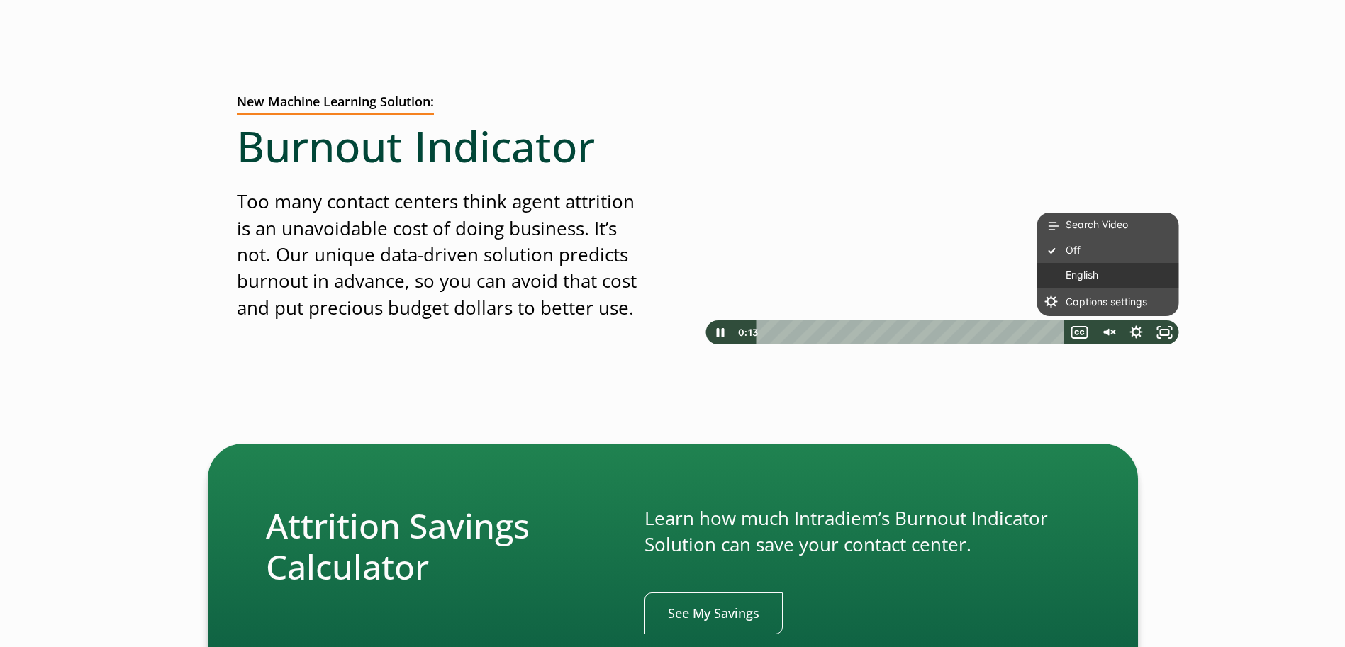
click at [1079, 268] on label "English" at bounding box center [1108, 275] width 142 height 25
click at [1041, 266] on input "English" at bounding box center [1041, 265] width 1 height 1
radio input "true"
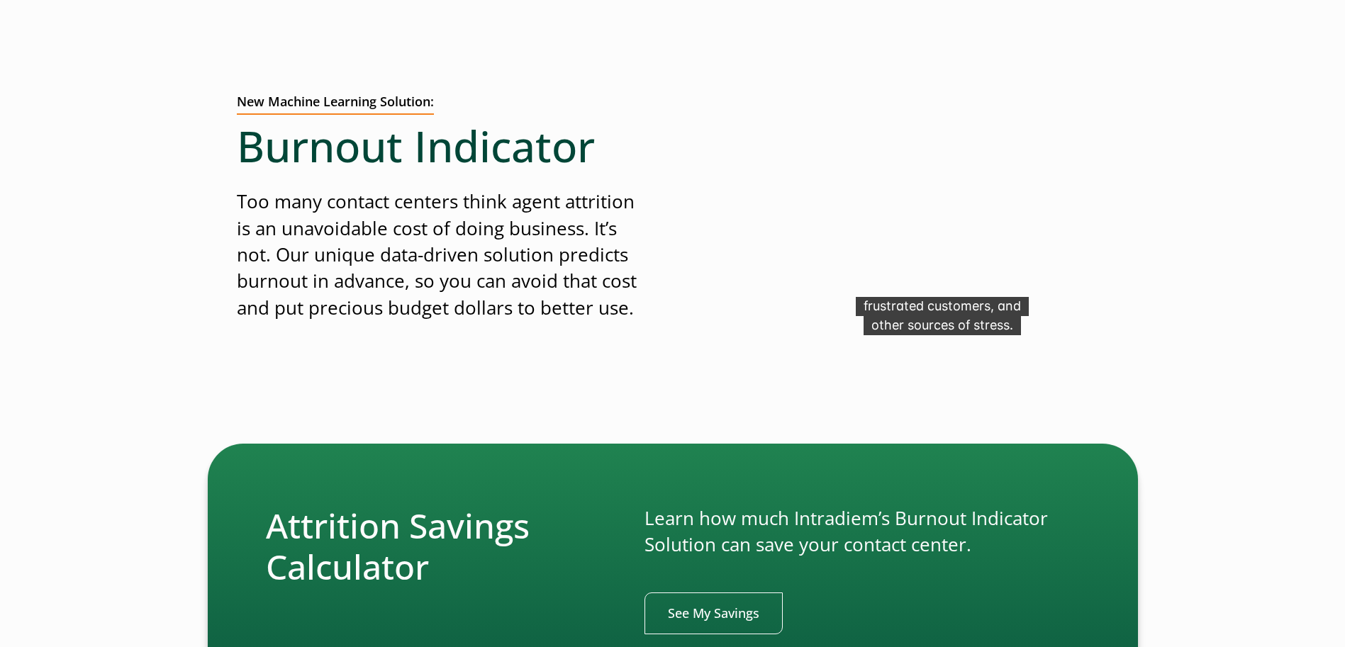
click at [790, 365] on div at bounding box center [673, 396] width 872 height 95
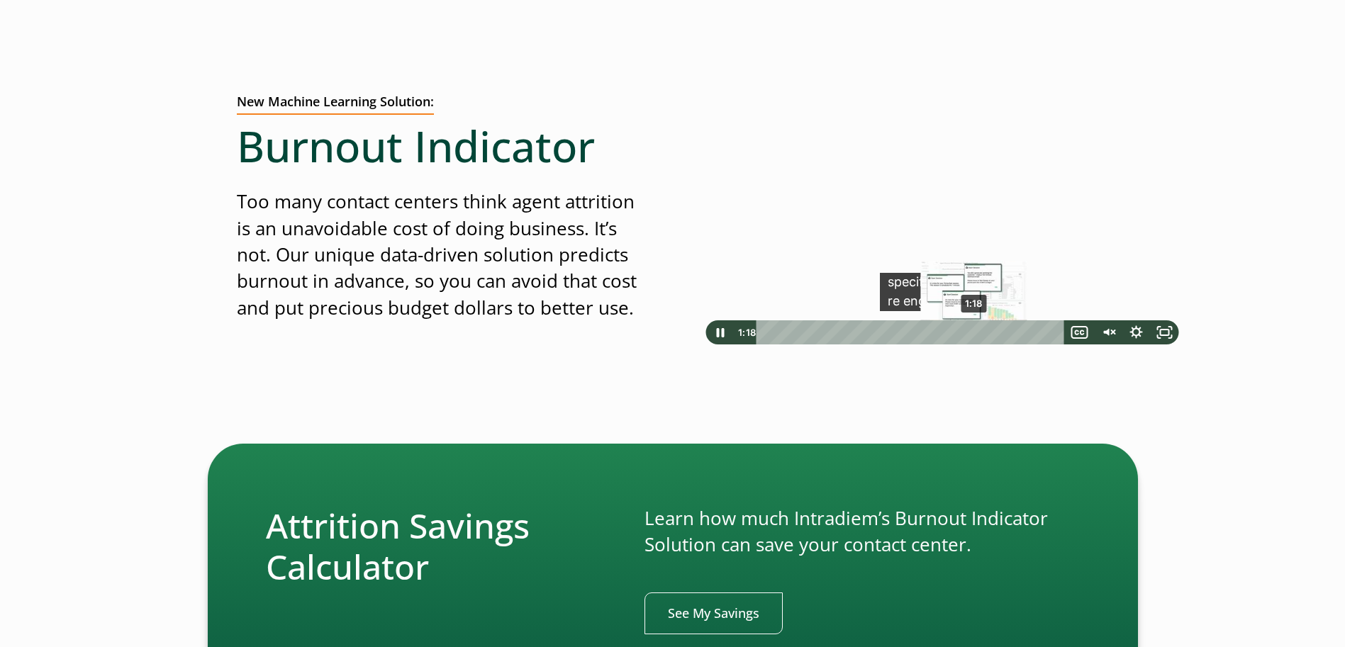
click at [975, 330] on div "1:18" at bounding box center [912, 332] width 291 height 24
click at [724, 335] on icon "Pause" at bounding box center [719, 332] width 28 height 24
click at [721, 334] on icon "Play Video" at bounding box center [721, 332] width 9 height 12
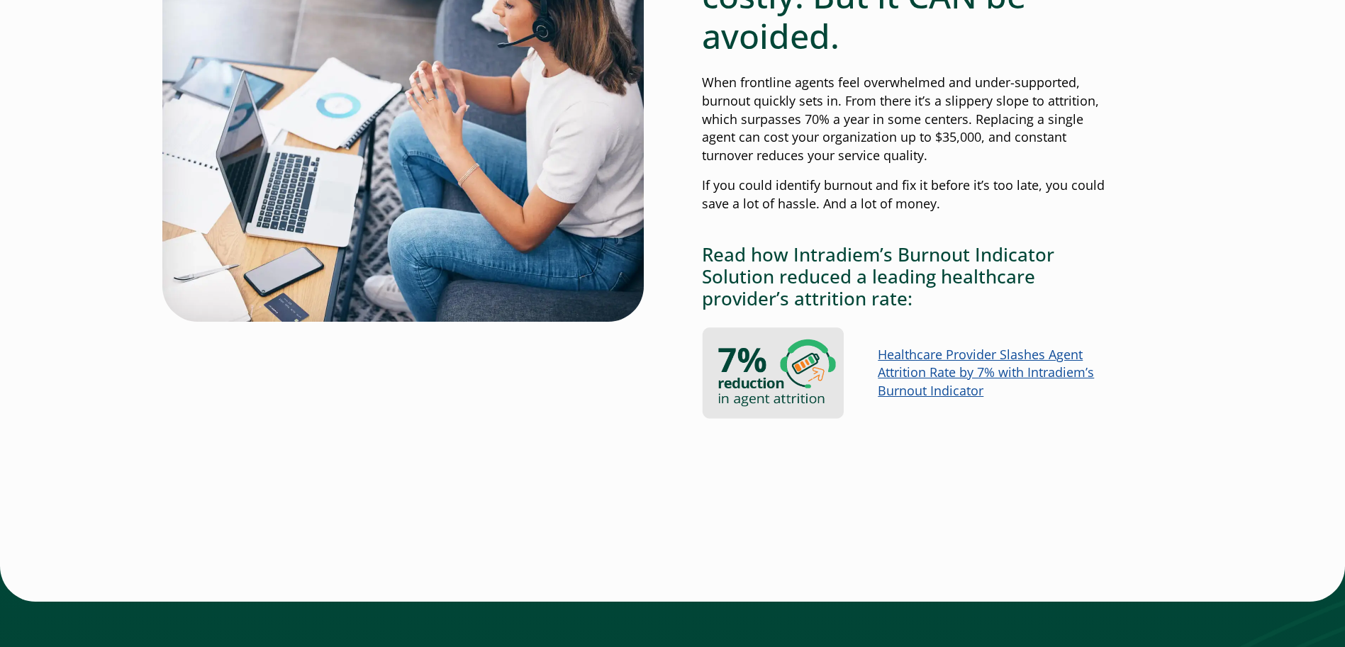
scroll to position [1063, 0]
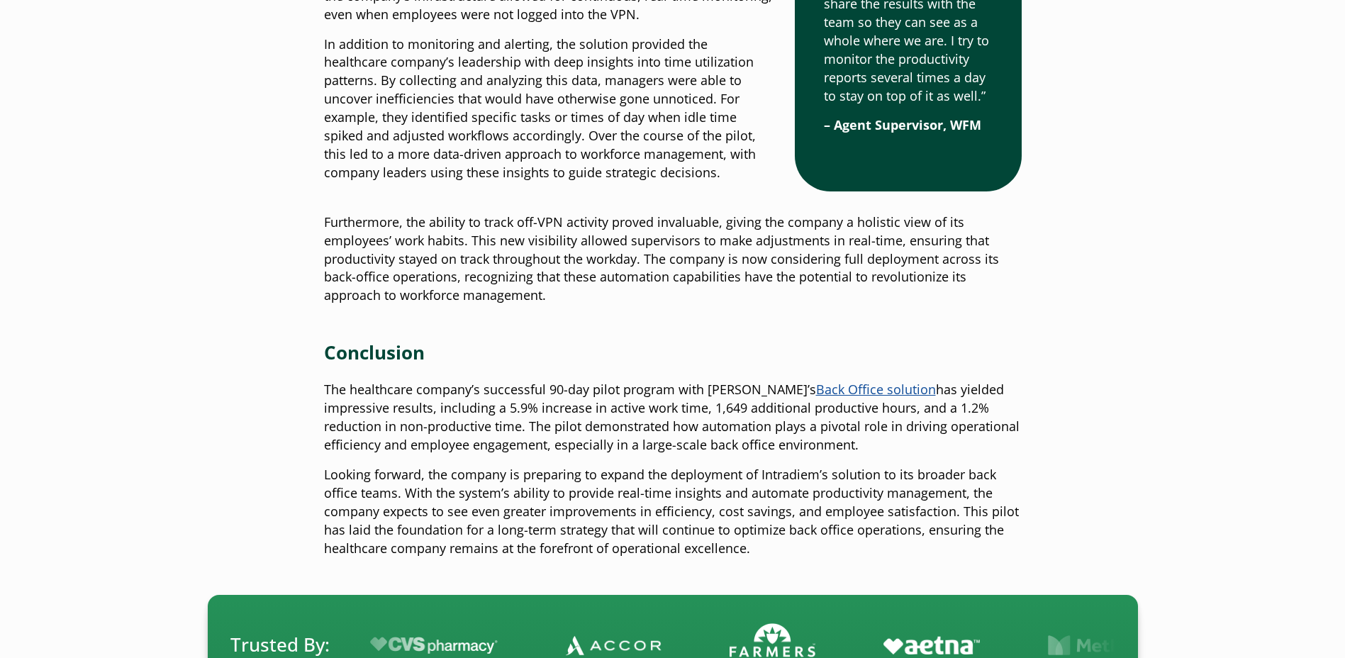
scroll to position [2268, 0]
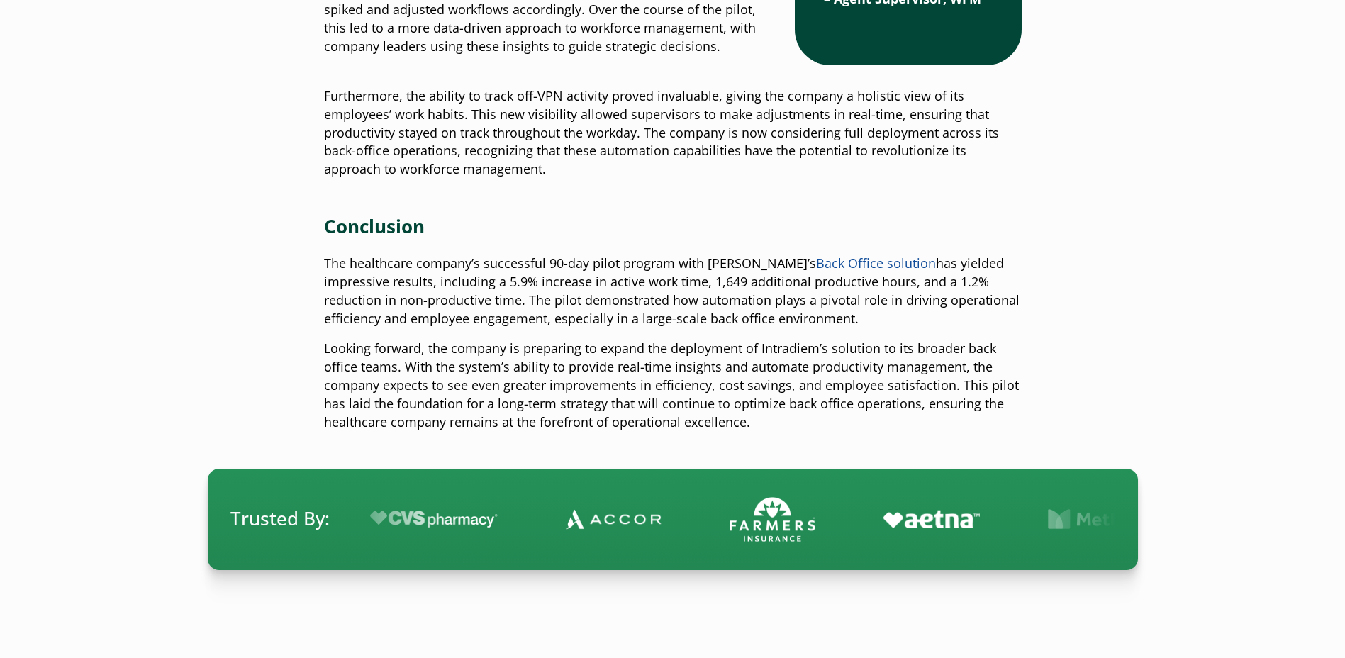
scroll to position [2410, 0]
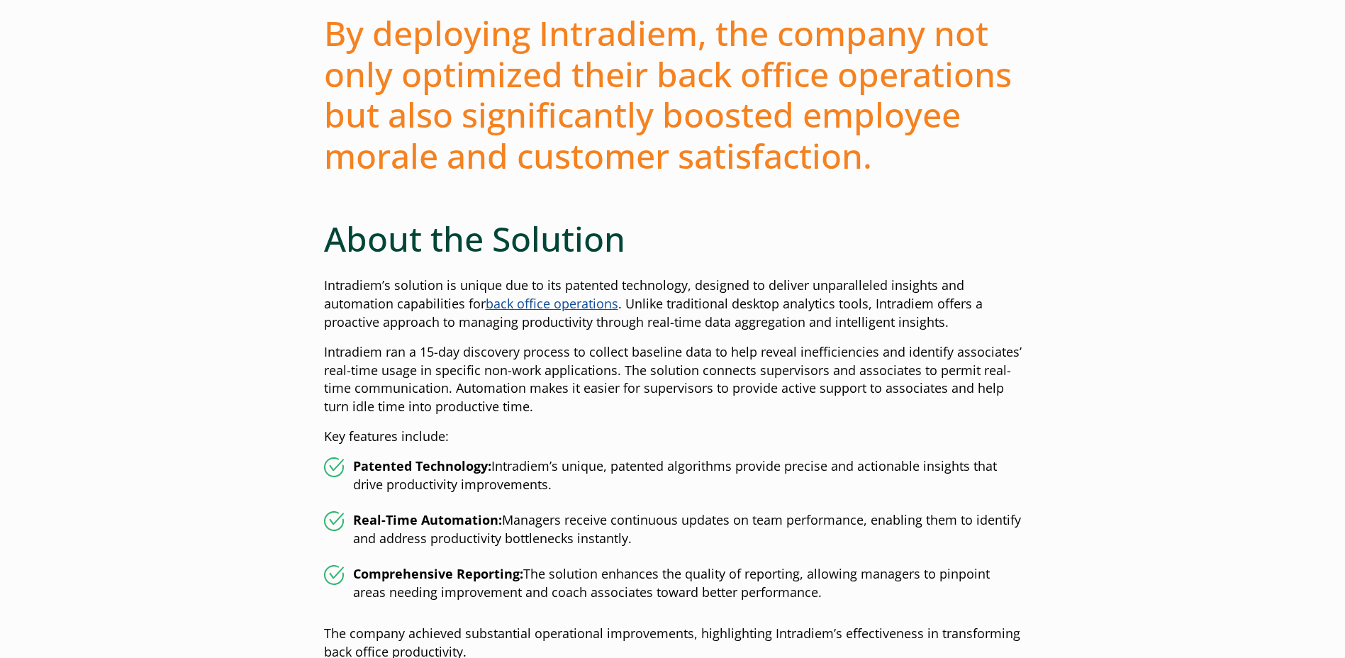
scroll to position [1772, 0]
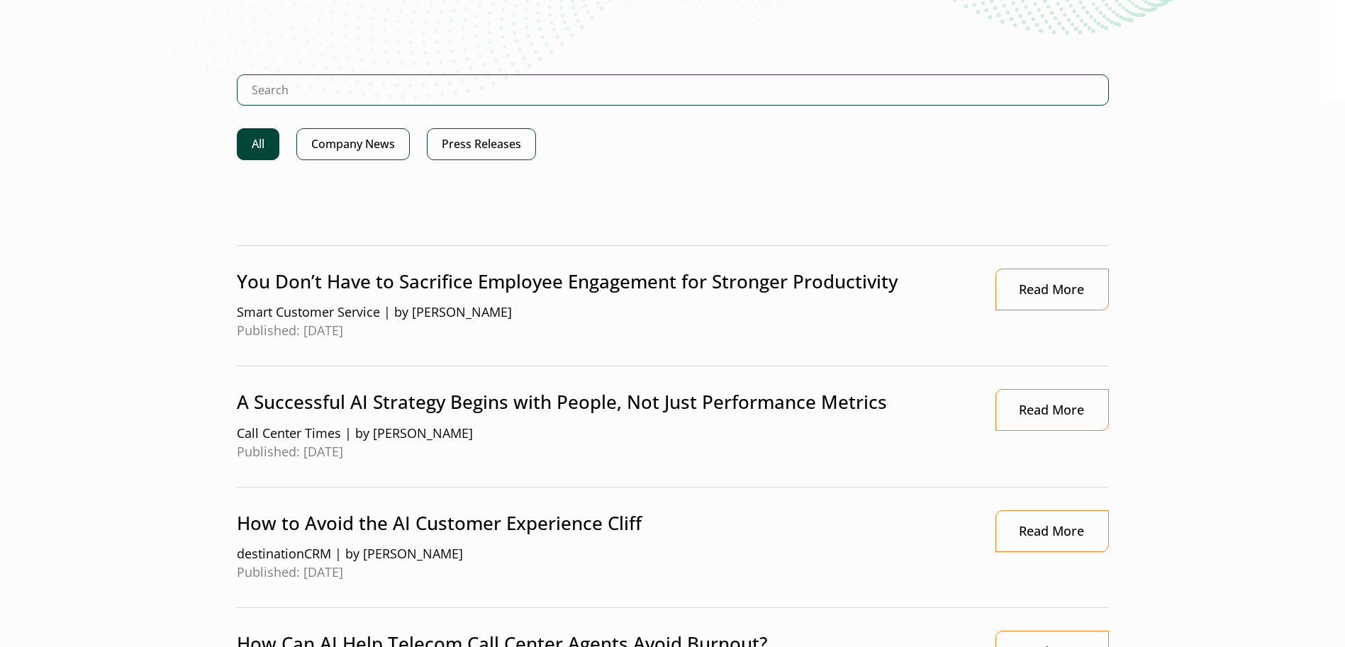
scroll to position [284, 0]
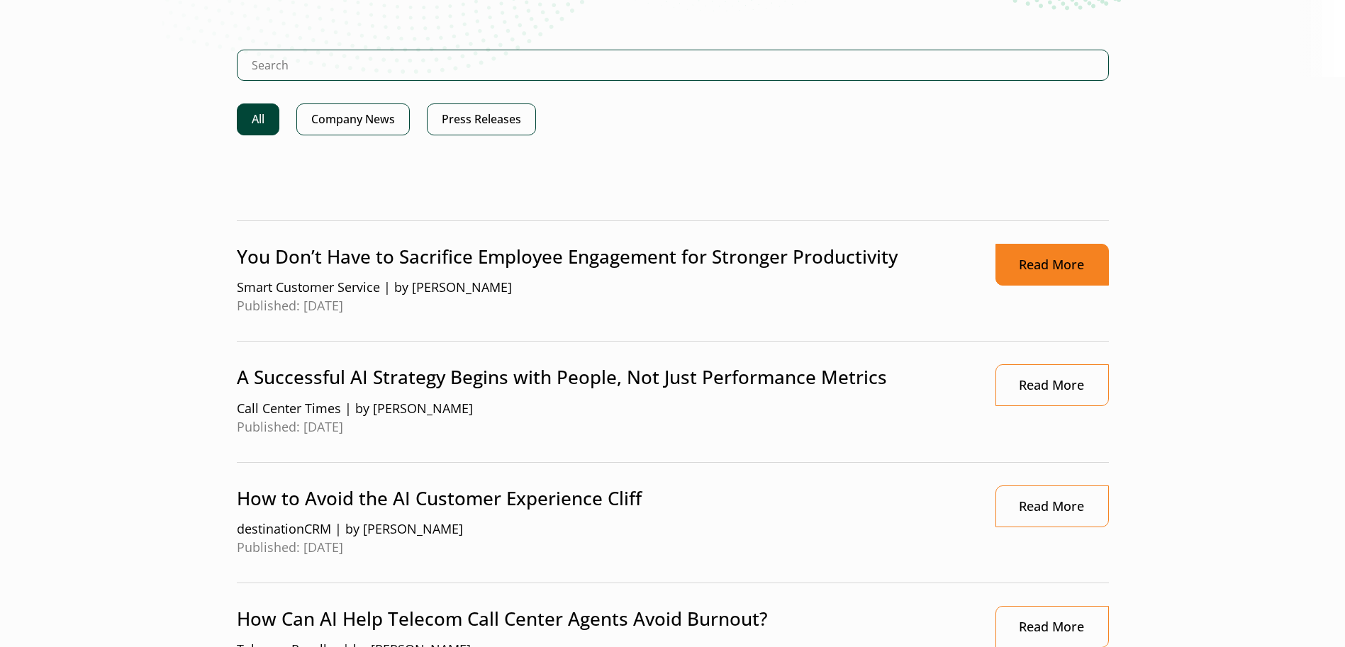
click at [1052, 255] on link "Read More" at bounding box center [1051, 265] width 113 height 42
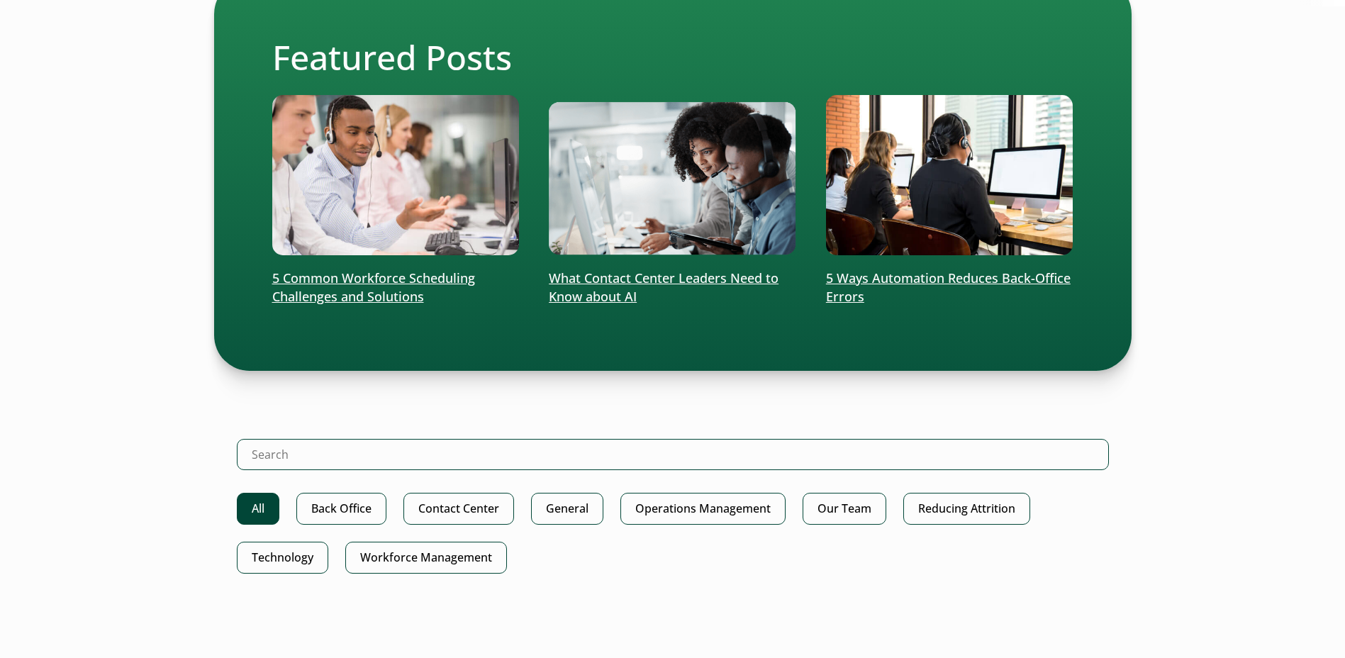
scroll to position [425, 0]
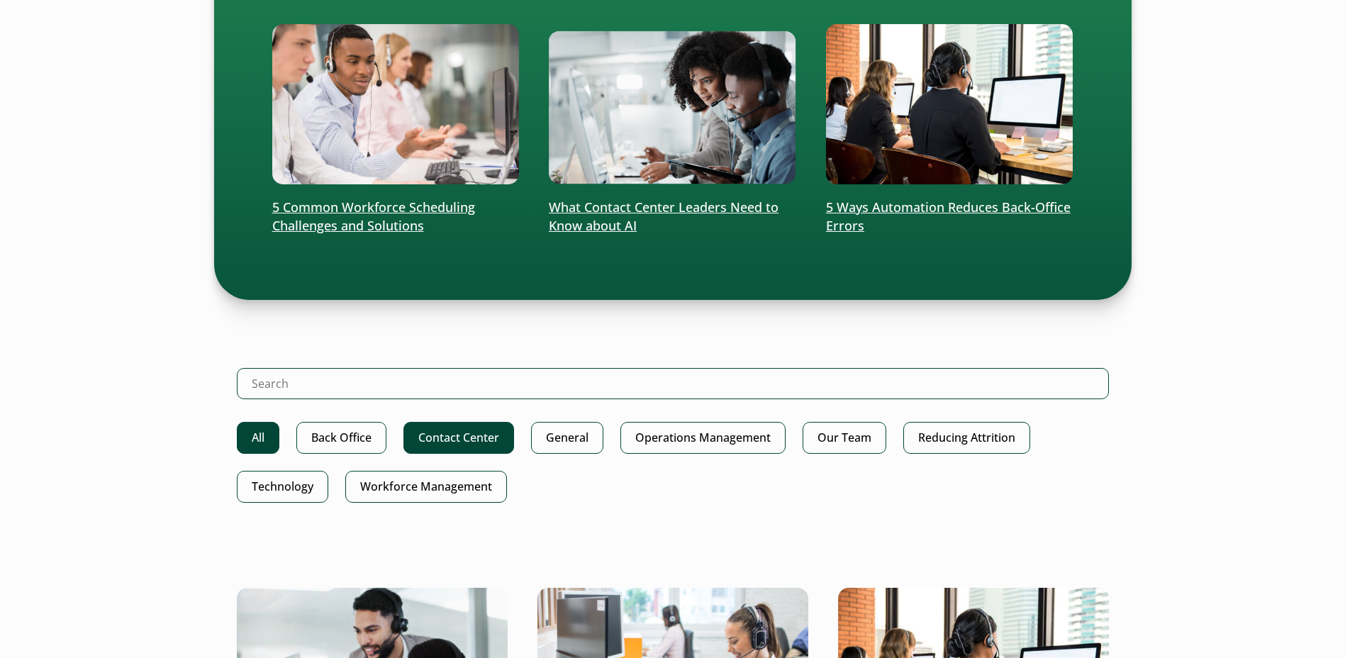
click at [410, 437] on link "Contact Center" at bounding box center [458, 438] width 111 height 32
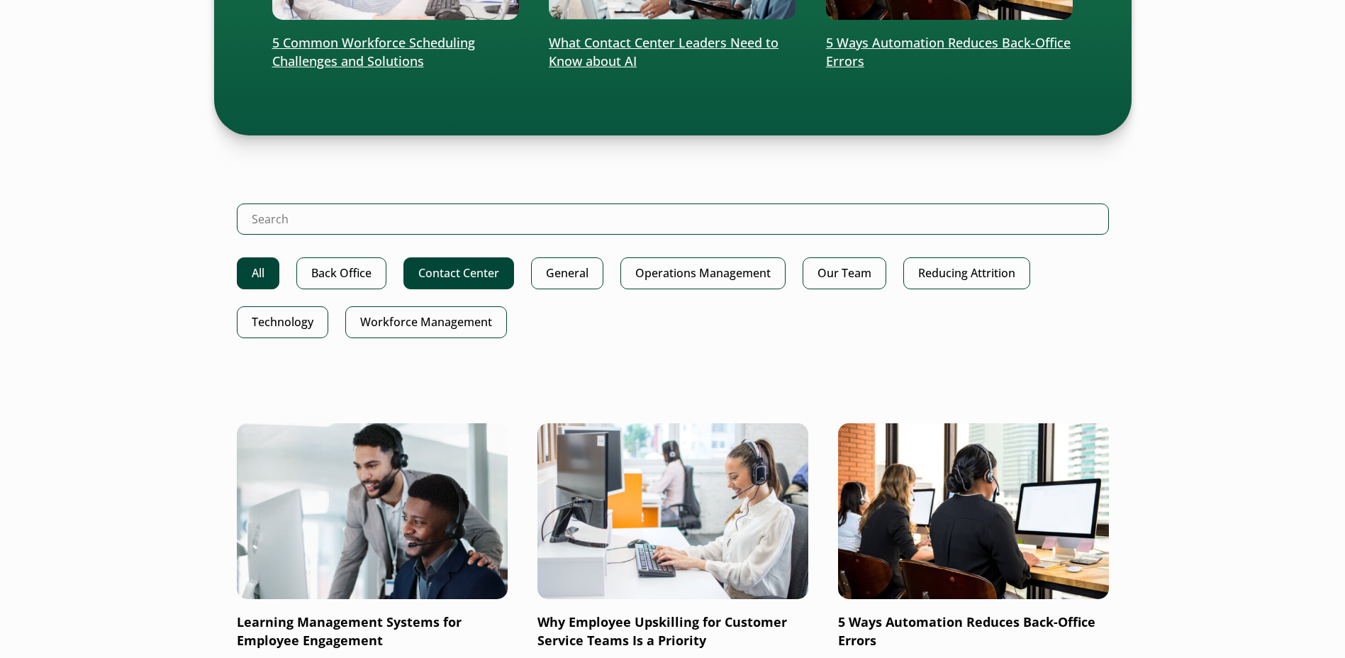
scroll to position [638, 0]
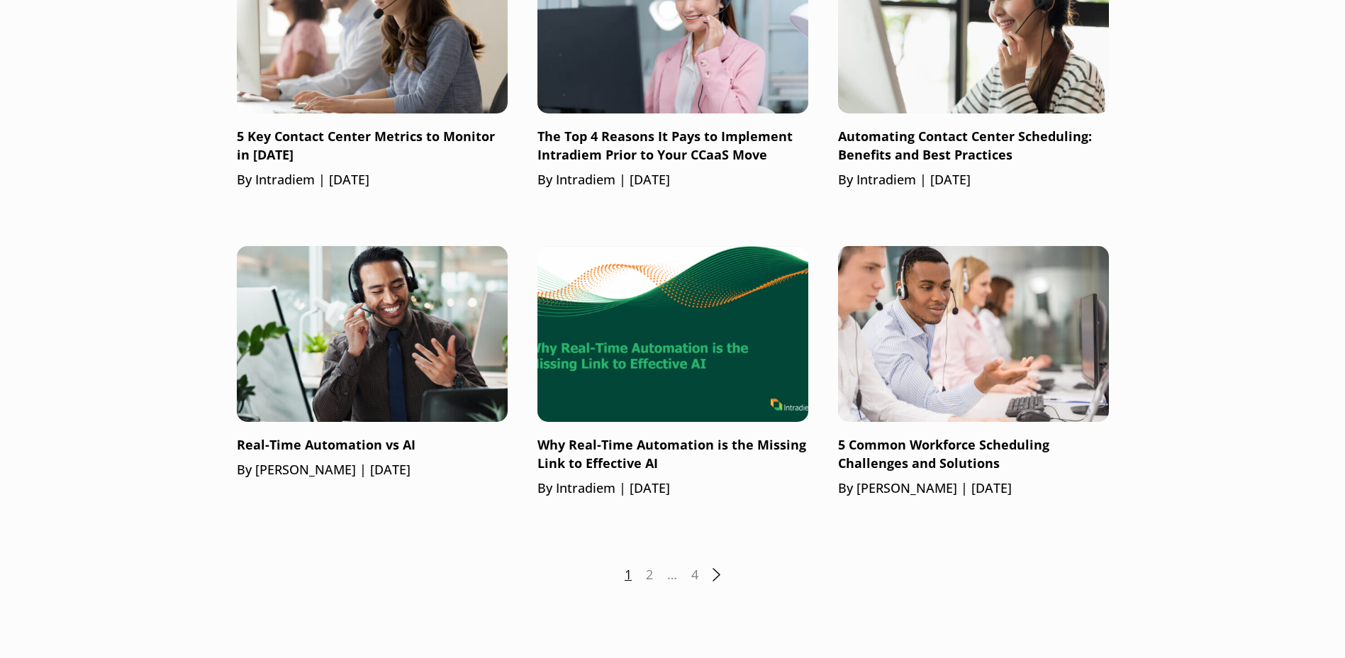
scroll to position [1276, 0]
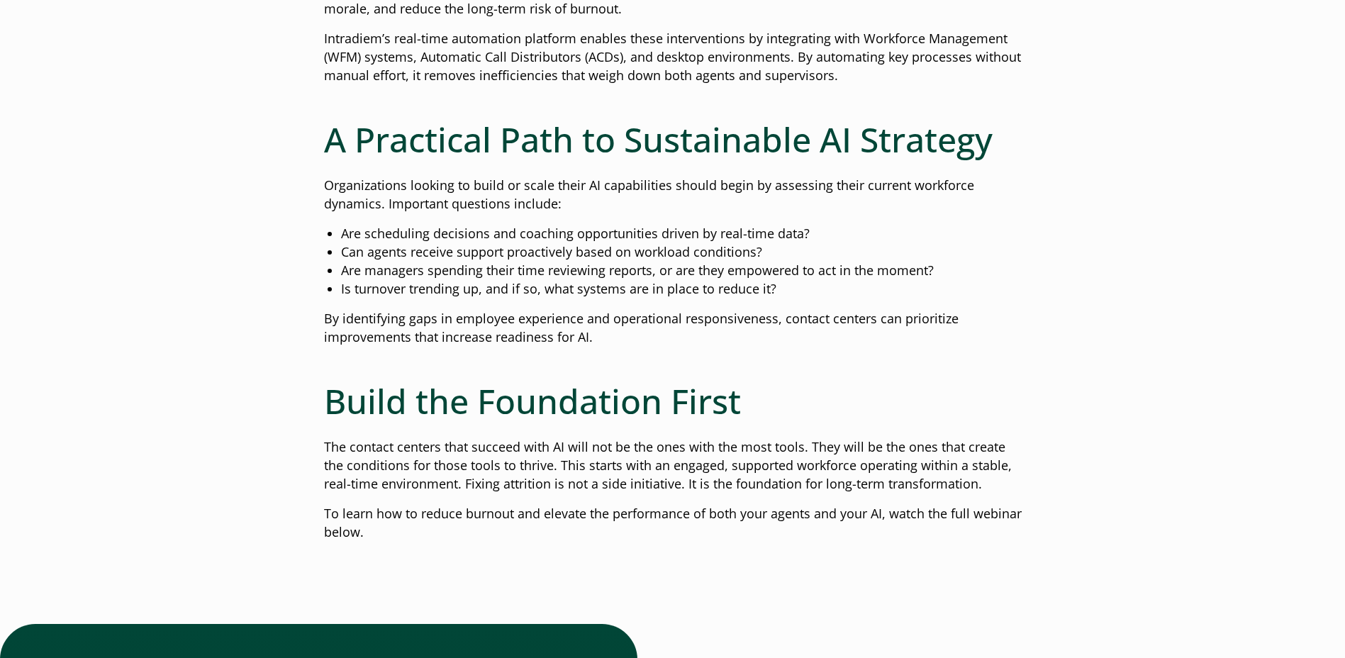
scroll to position [1630, 0]
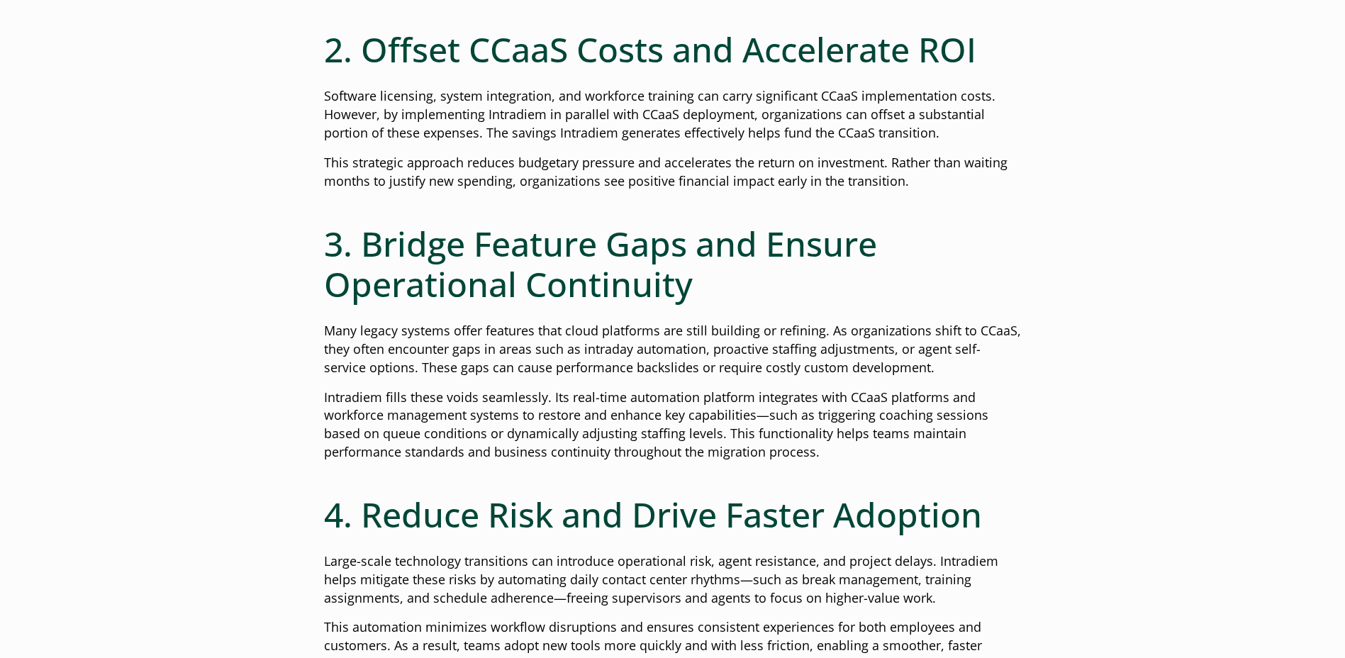
scroll to position [1063, 0]
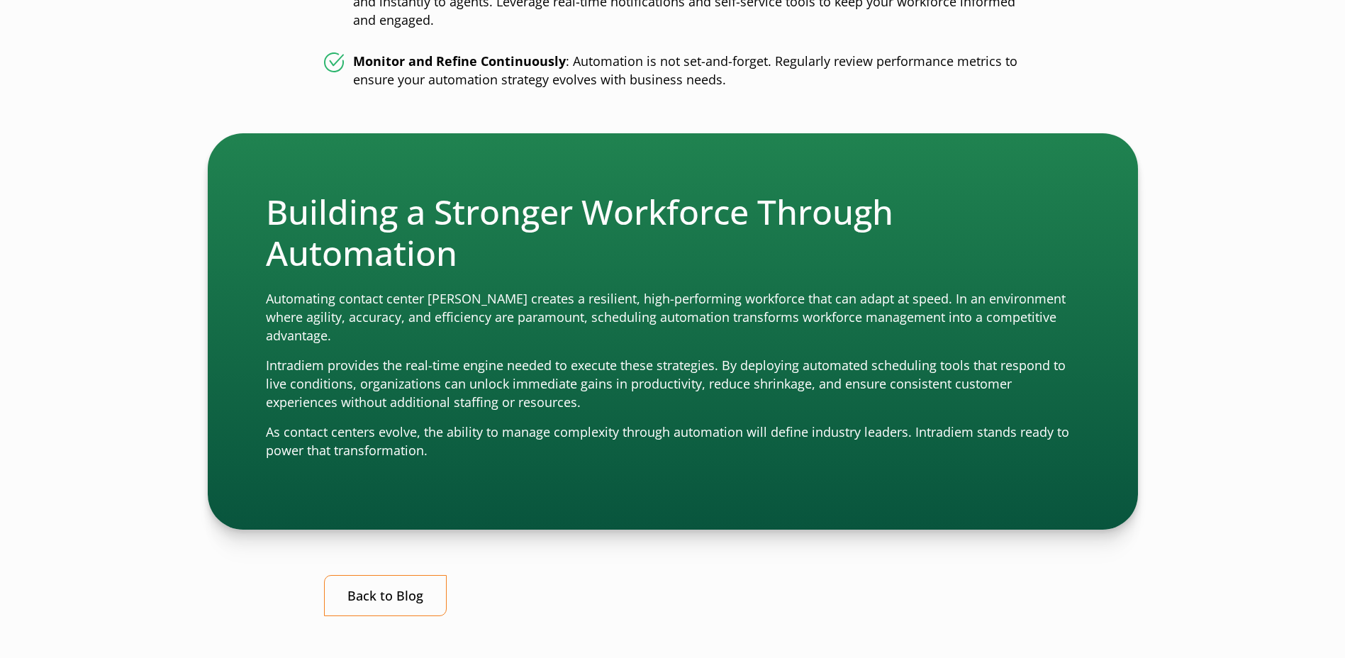
scroll to position [2268, 0]
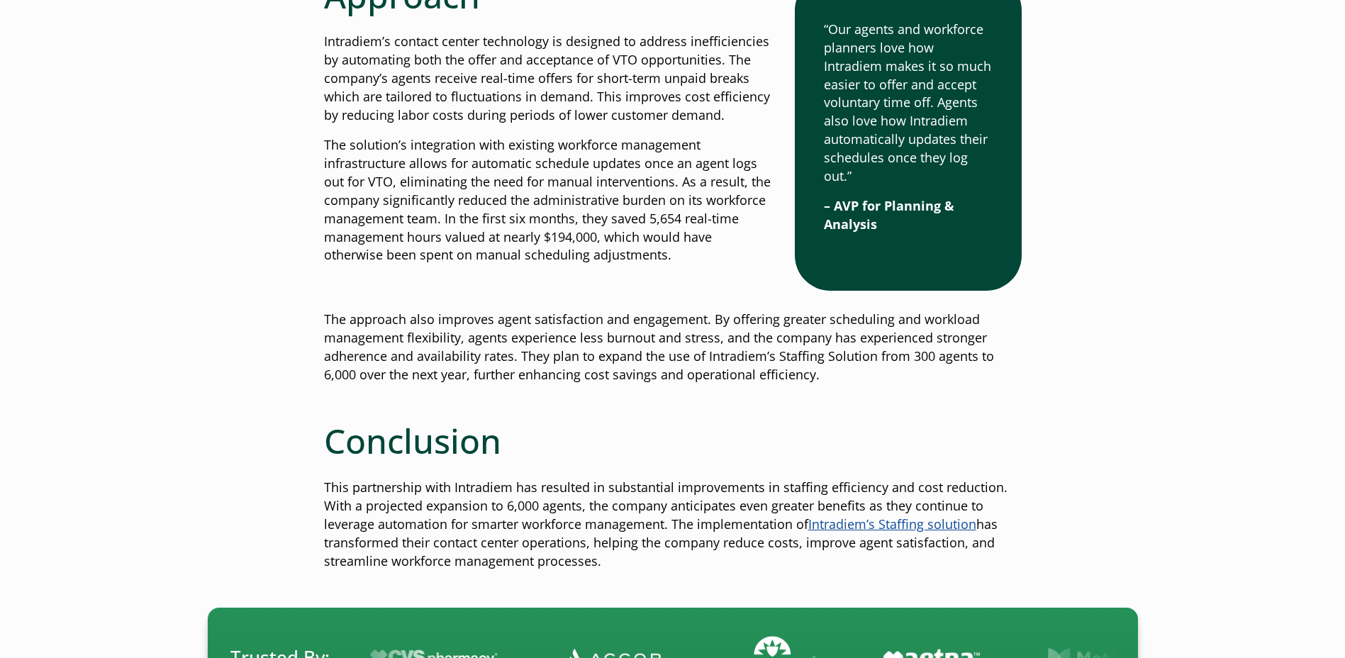
scroll to position [1985, 0]
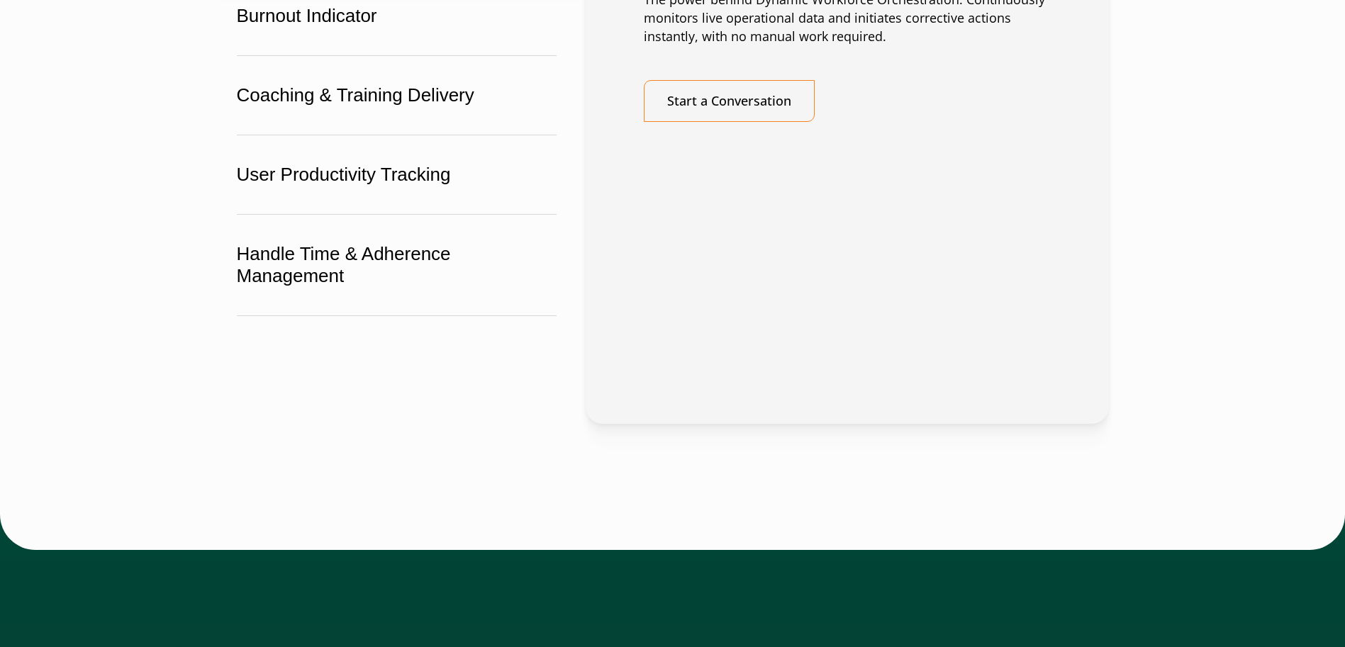
scroll to position [2764, 0]
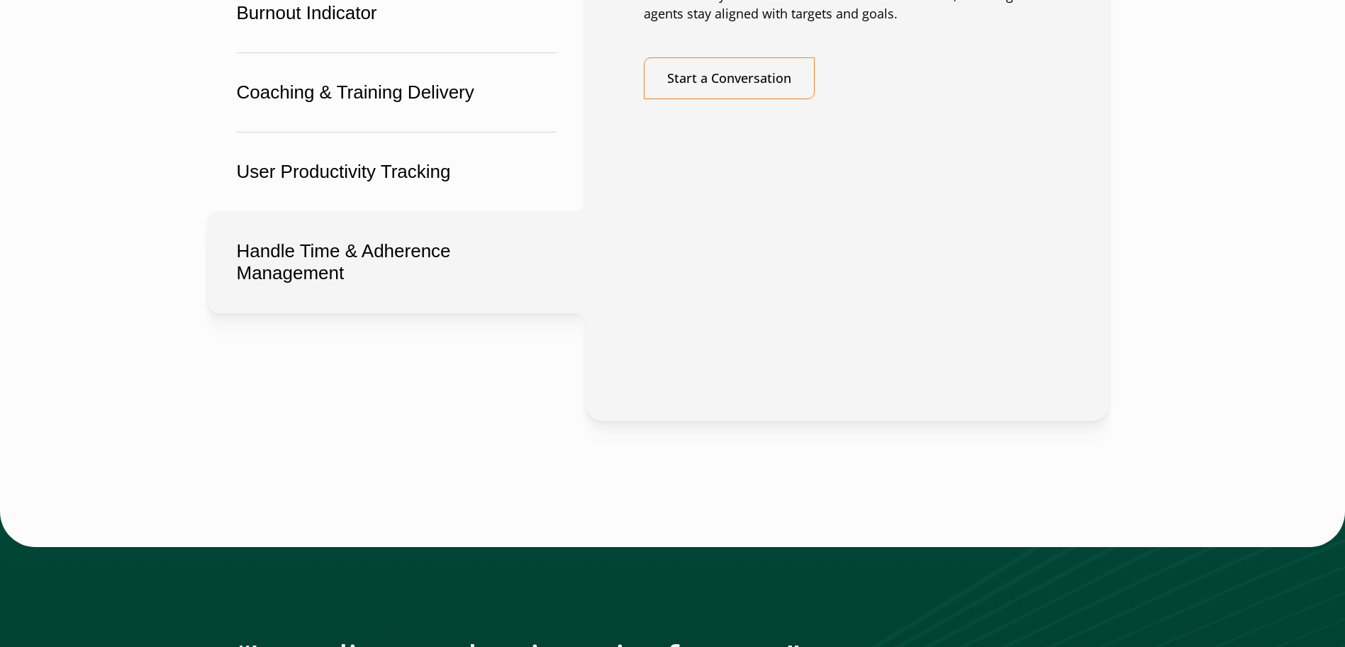
click at [221, 313] on button "Handle Time & Adherence Management" at bounding box center [397, 262] width 378 height 102
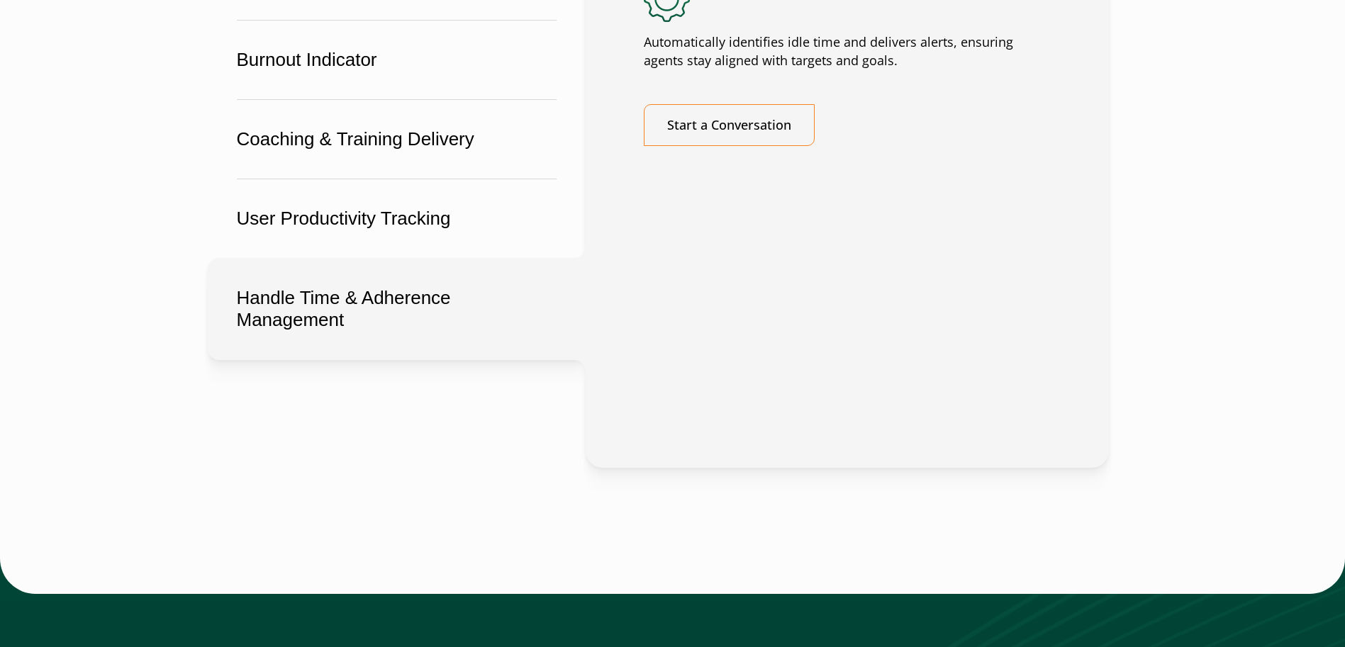
scroll to position [2693, 0]
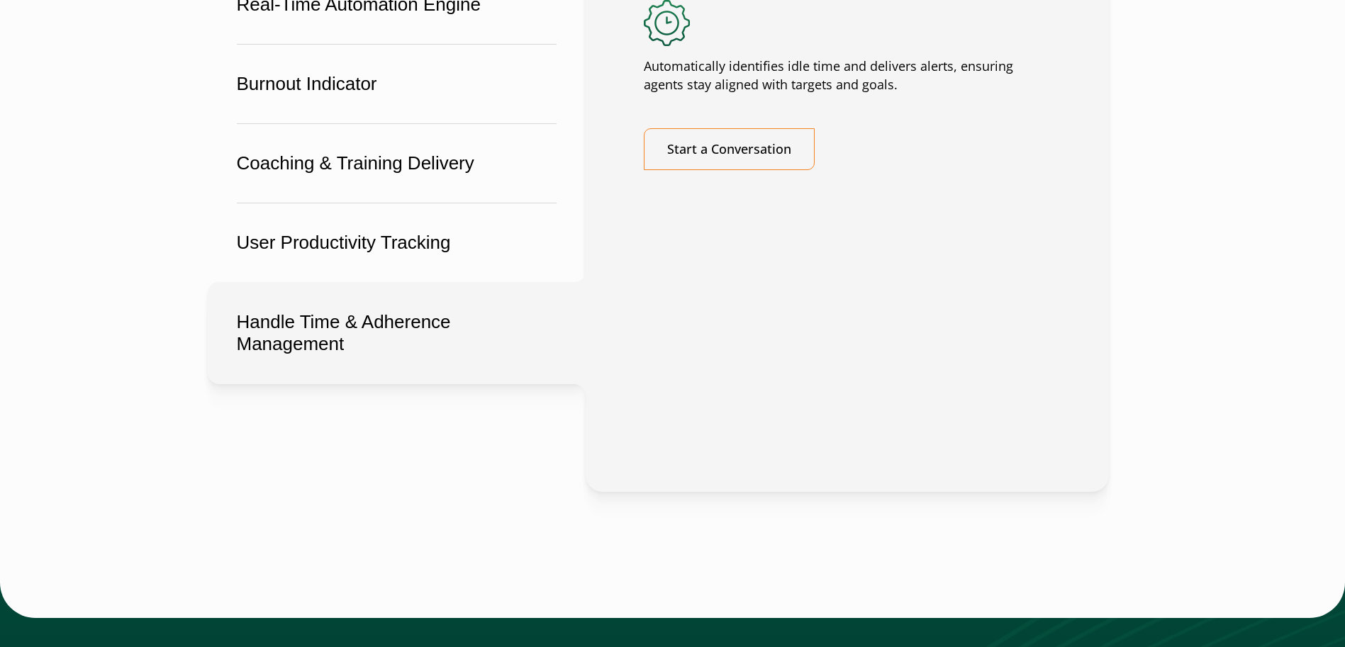
click at [407, 383] on button "Handle Time & Adherence Management" at bounding box center [397, 333] width 378 height 102
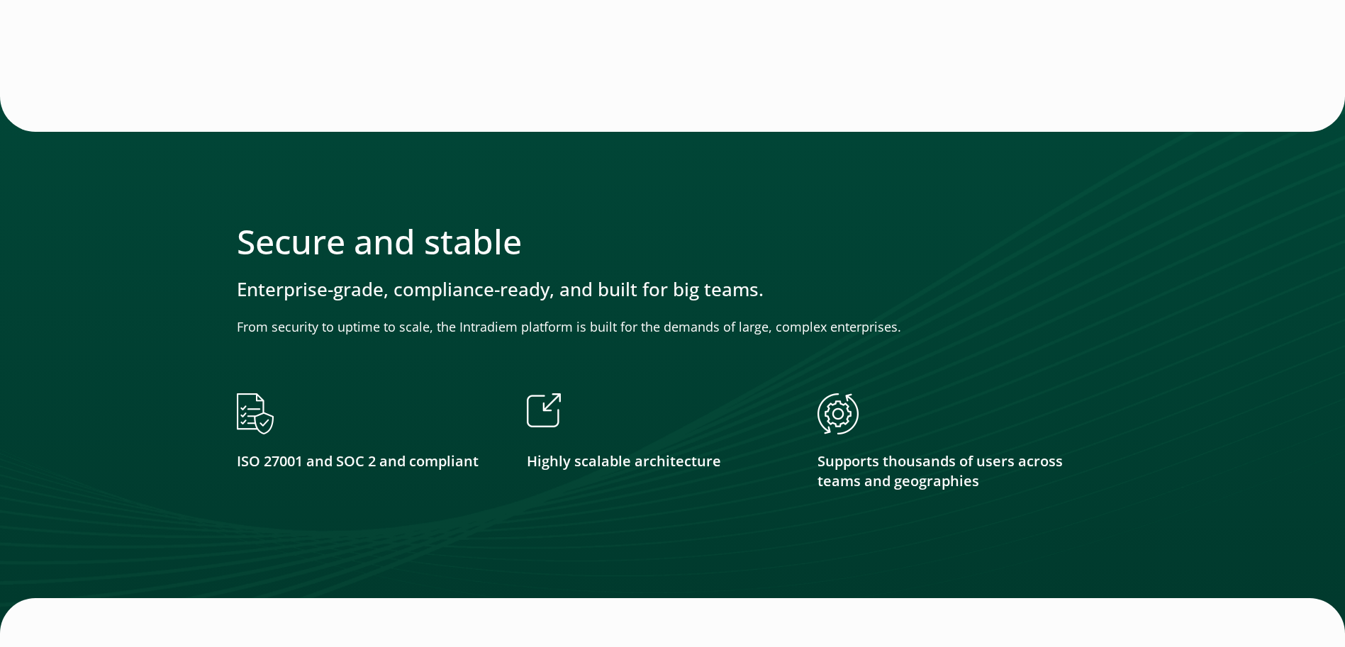
scroll to position [2268, 0]
